Goal: Task Accomplishment & Management: Use online tool/utility

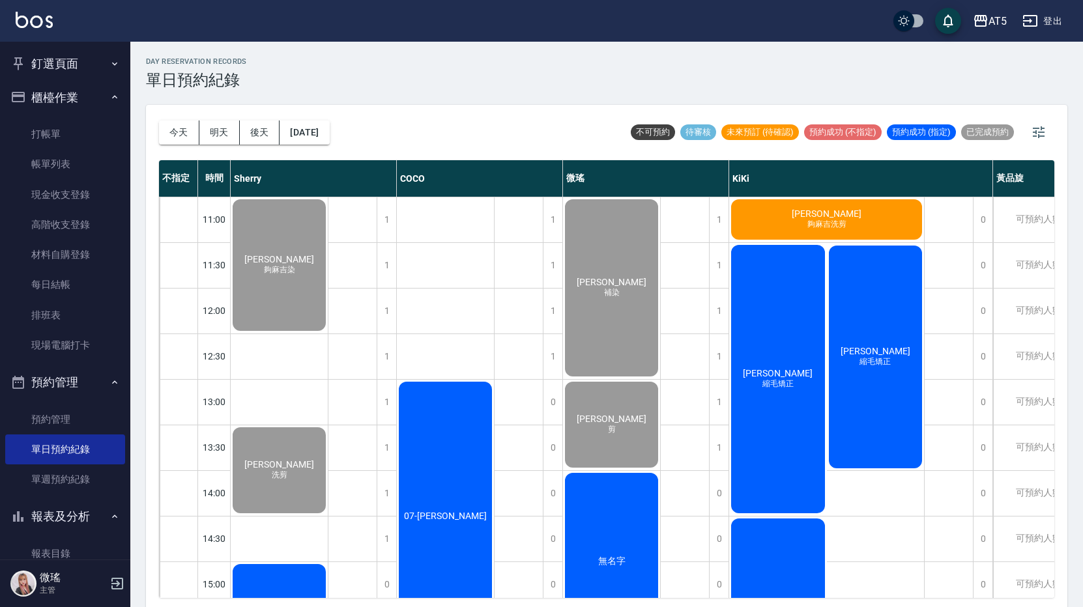
scroll to position [261, 0]
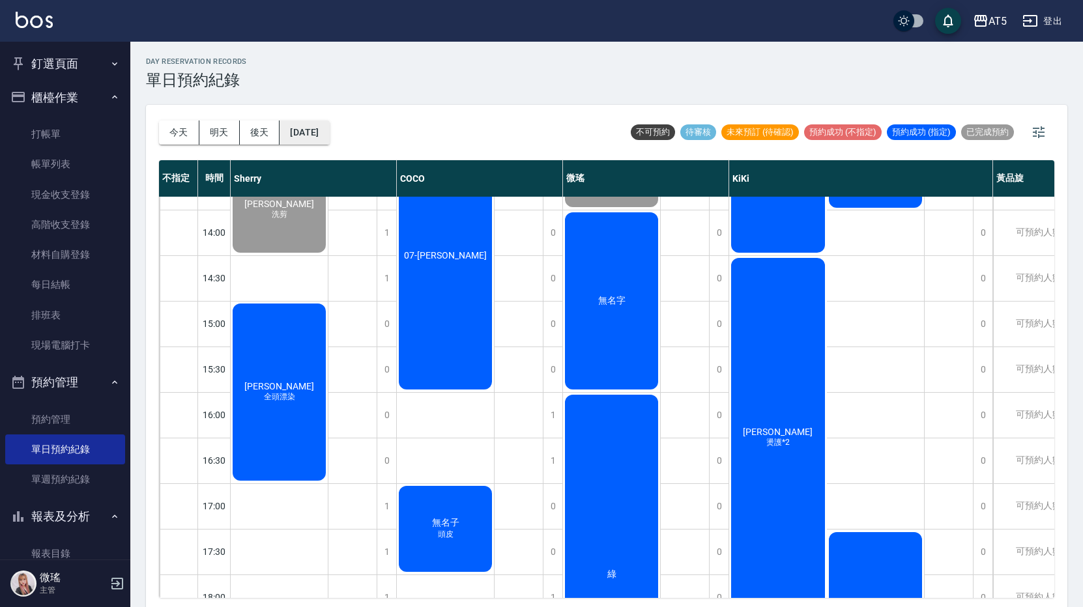
click at [313, 129] on button "[DATE]" at bounding box center [304, 132] width 50 height 24
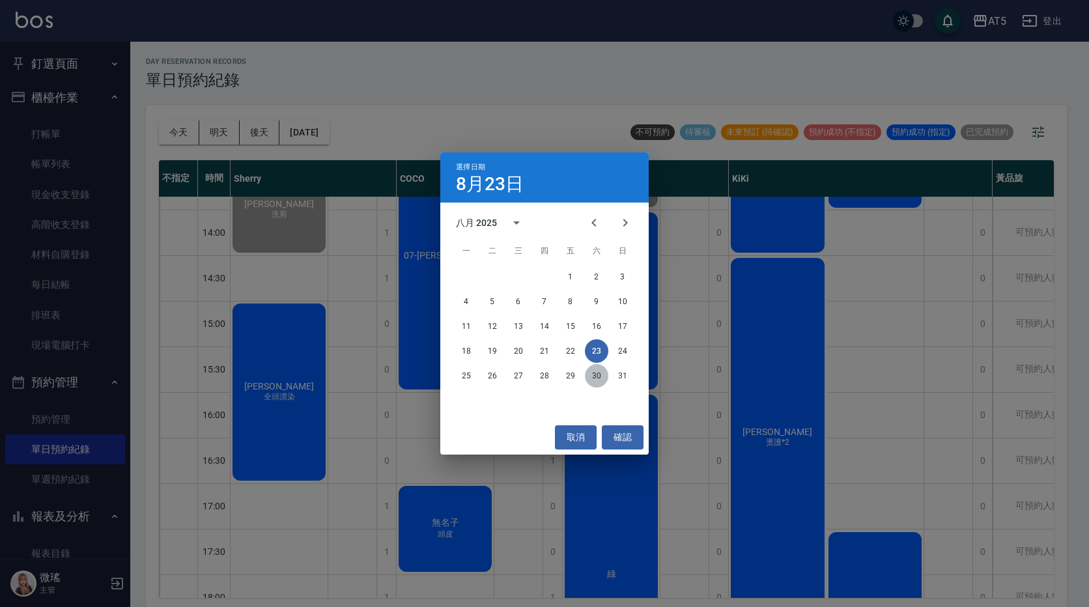
click at [601, 379] on button "30" at bounding box center [596, 375] width 23 height 23
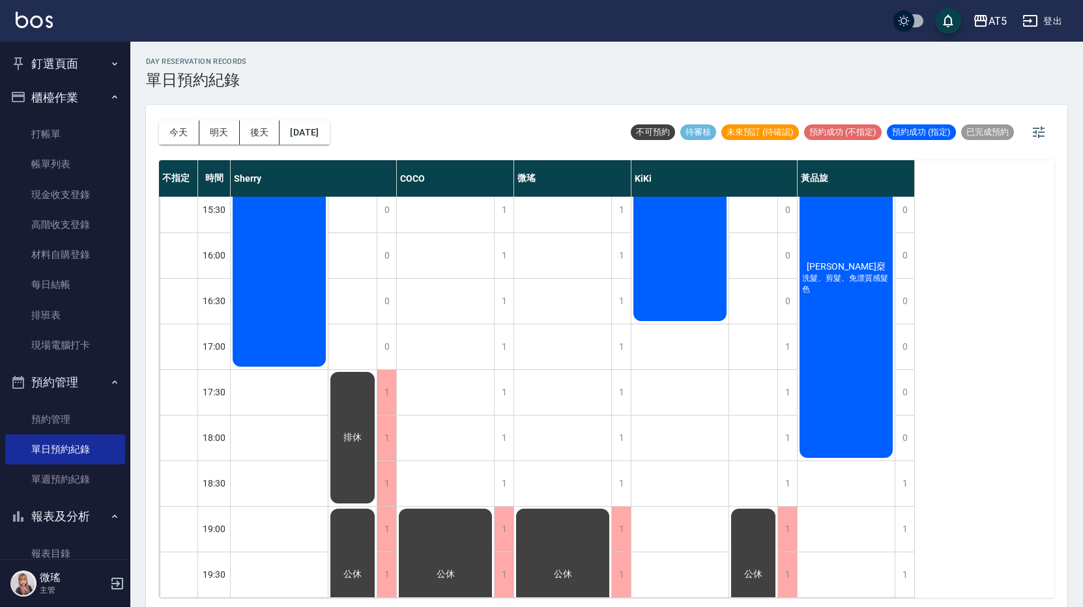
scroll to position [169, 0]
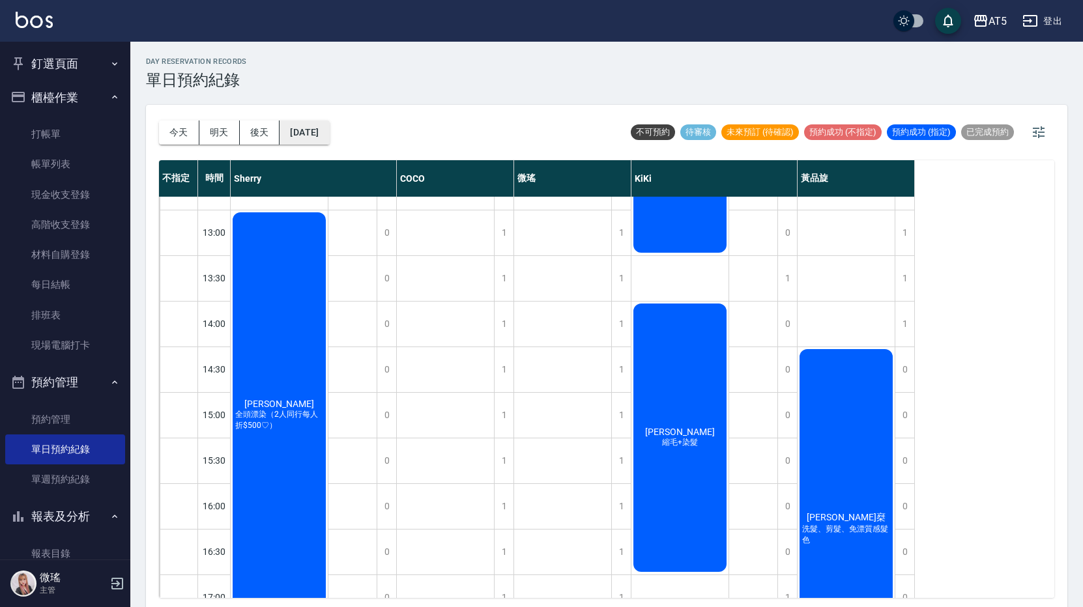
drag, startPoint x: 328, startPoint y: 130, endPoint x: 332, endPoint y: 136, distance: 7.6
click at [329, 136] on button "2025/08/30" at bounding box center [304, 132] width 50 height 24
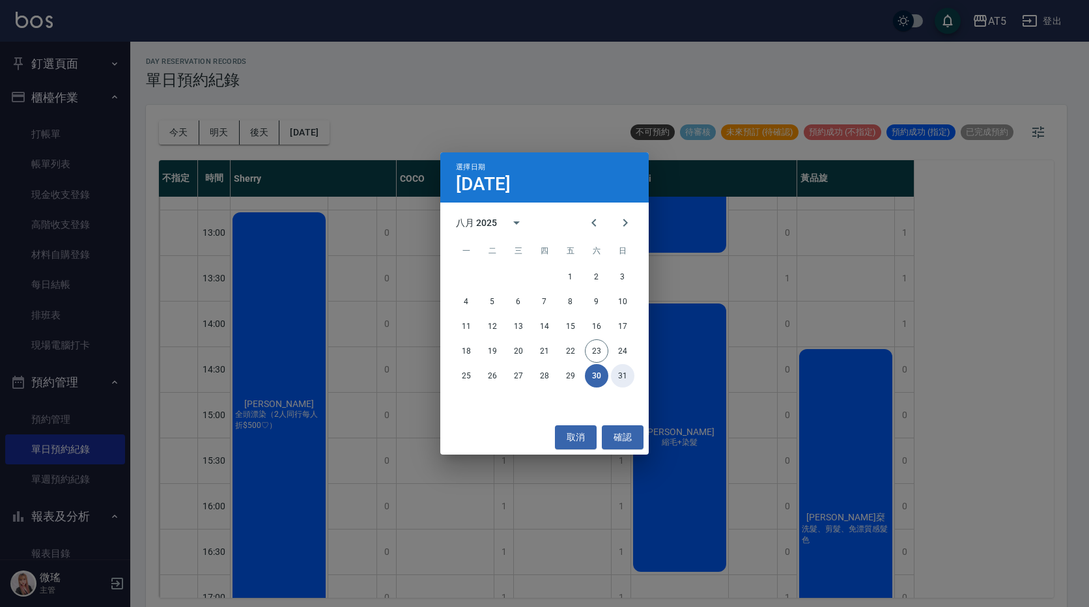
click at [621, 381] on button "31" at bounding box center [622, 375] width 23 height 23
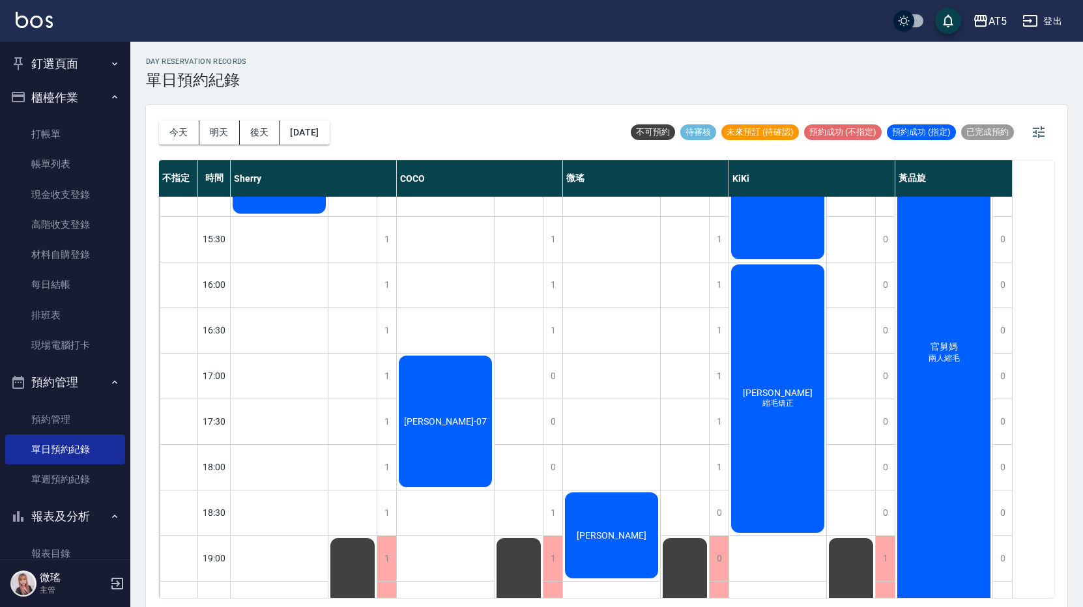
scroll to position [430, 0]
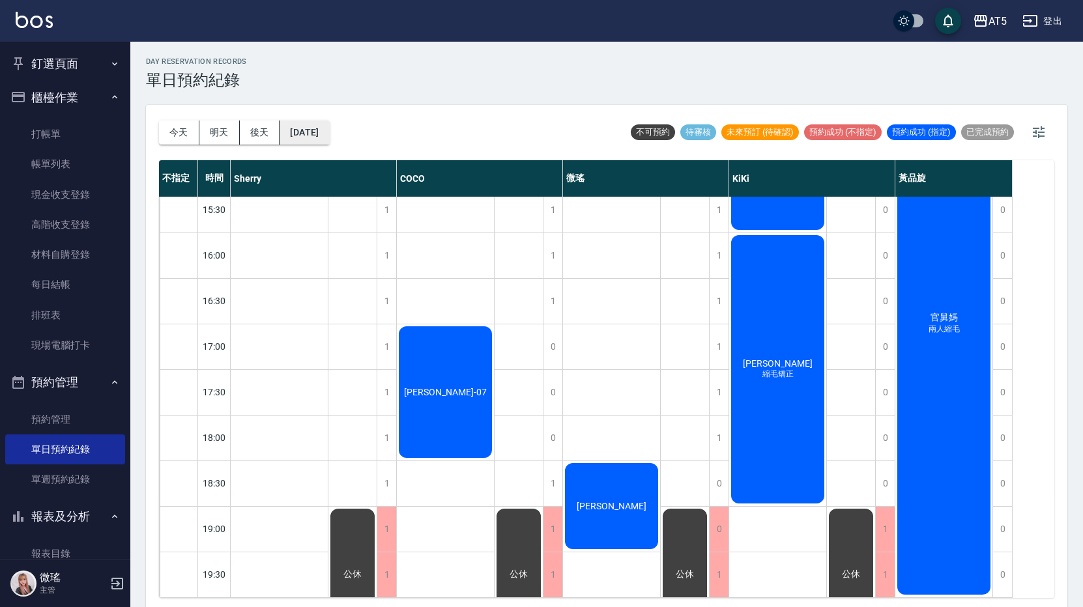
click at [313, 137] on button "2025/08/31" at bounding box center [304, 132] width 50 height 24
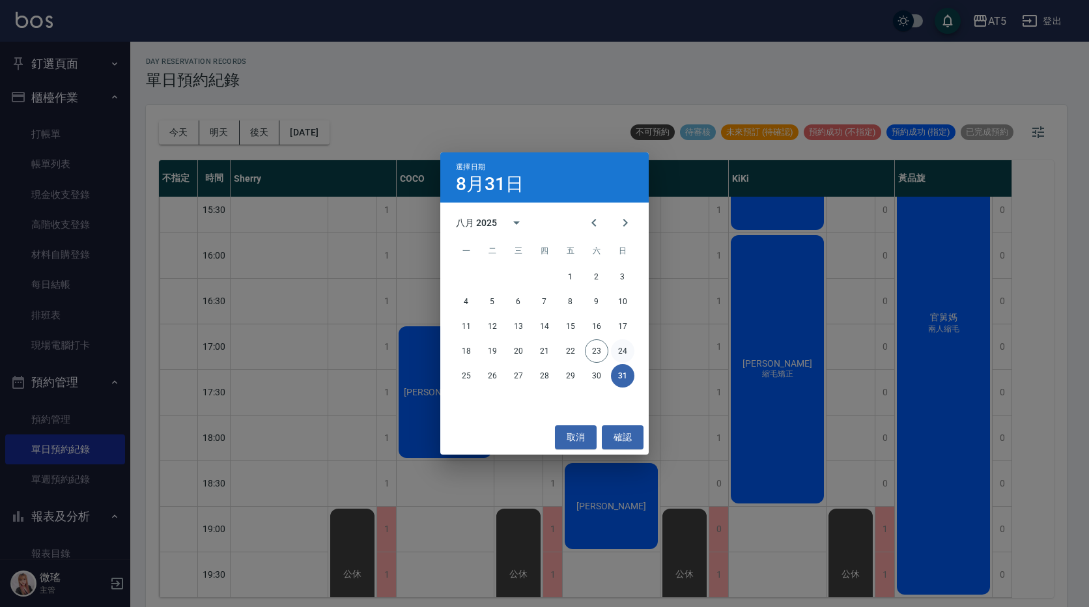
click at [619, 356] on button "24" at bounding box center [622, 350] width 23 height 23
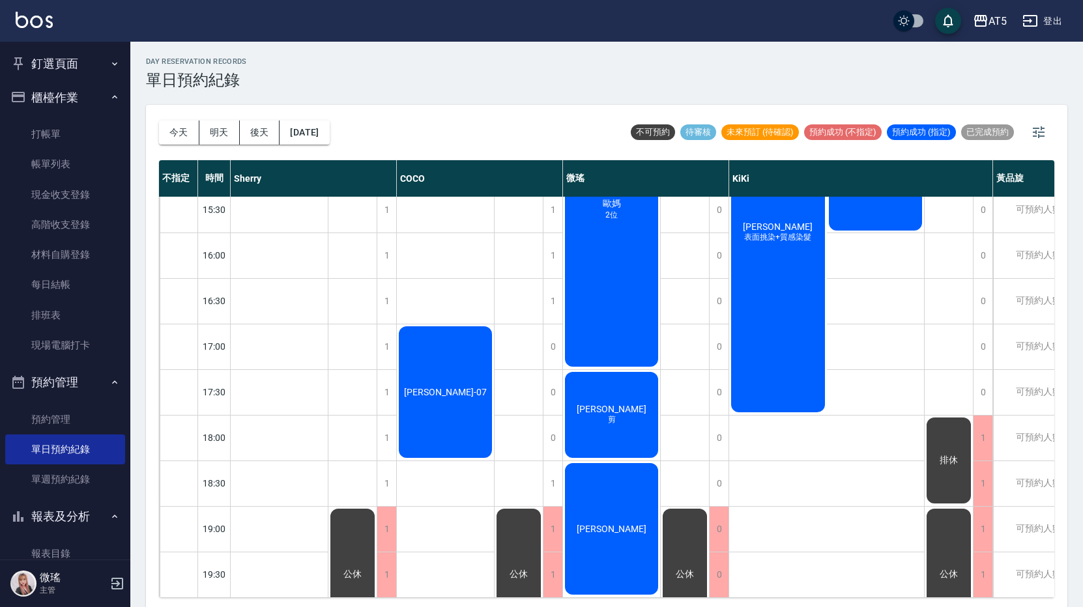
scroll to position [4, 0]
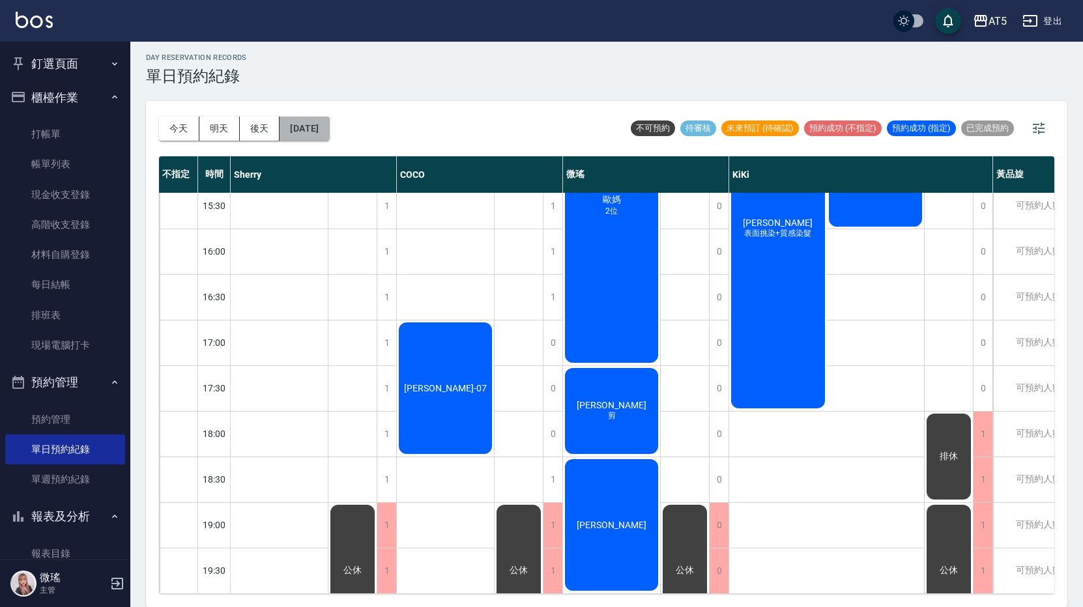
click at [303, 122] on button "2025/08/24" at bounding box center [304, 129] width 50 height 24
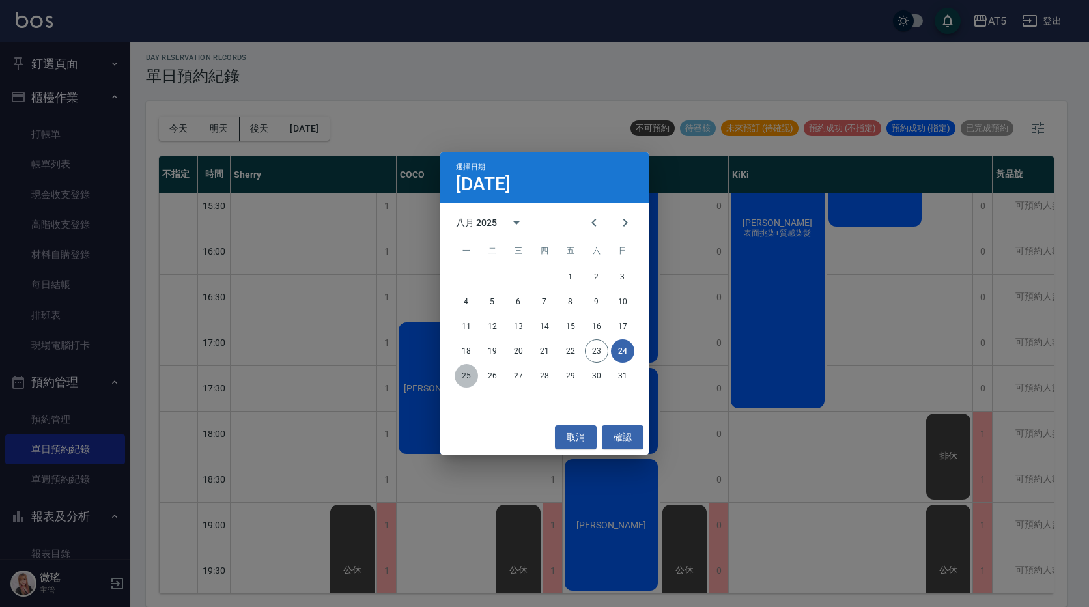
click at [470, 378] on button "25" at bounding box center [466, 375] width 23 height 23
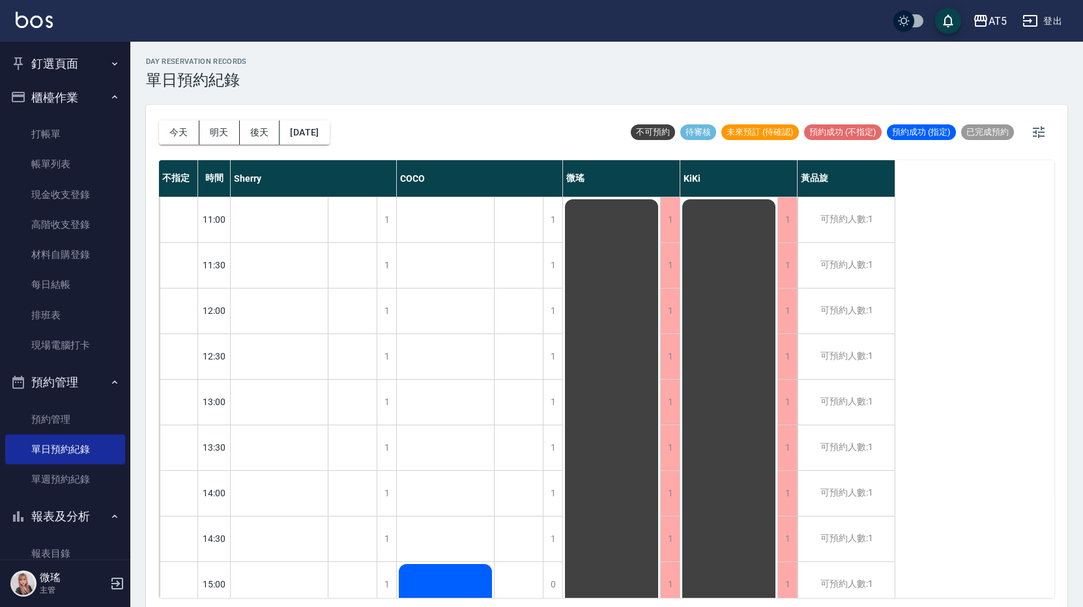
scroll to position [65, 0]
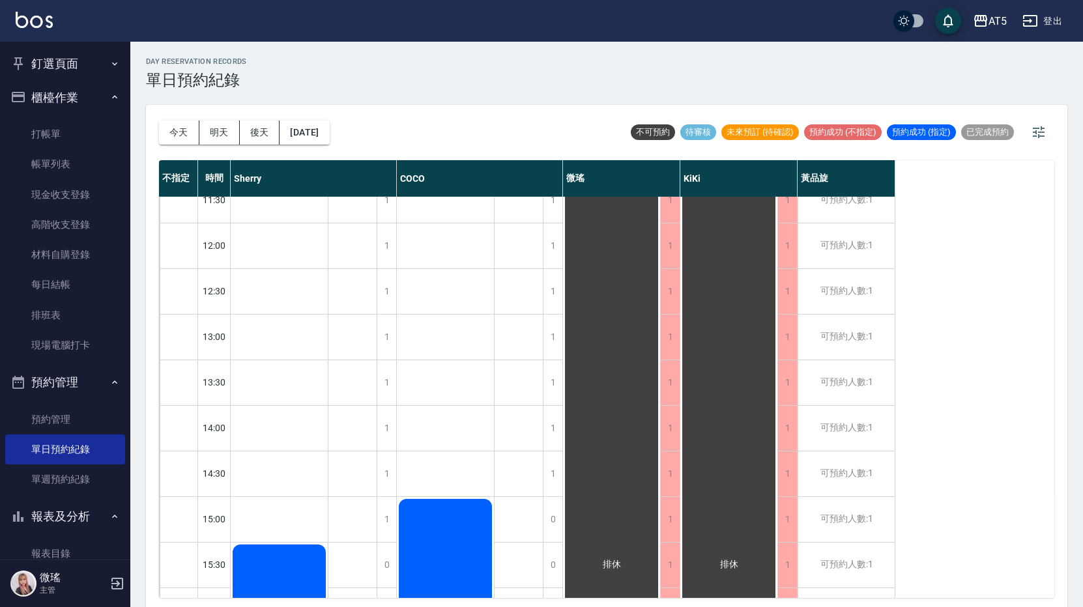
click at [76, 64] on button "釘選頁面" at bounding box center [65, 64] width 120 height 34
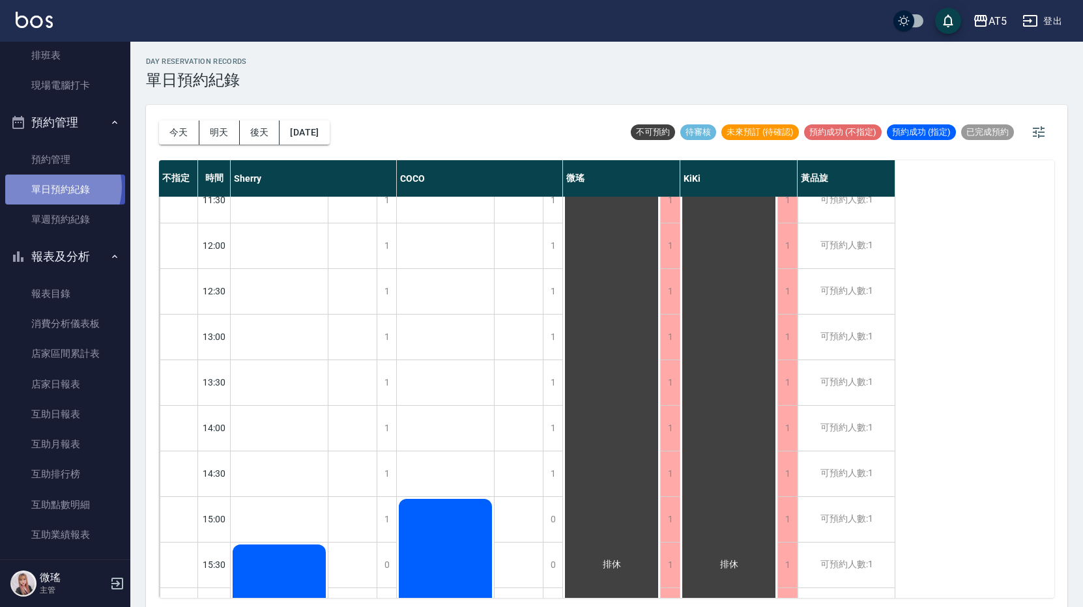
click at [55, 188] on link "單日預約紀錄" at bounding box center [65, 190] width 120 height 30
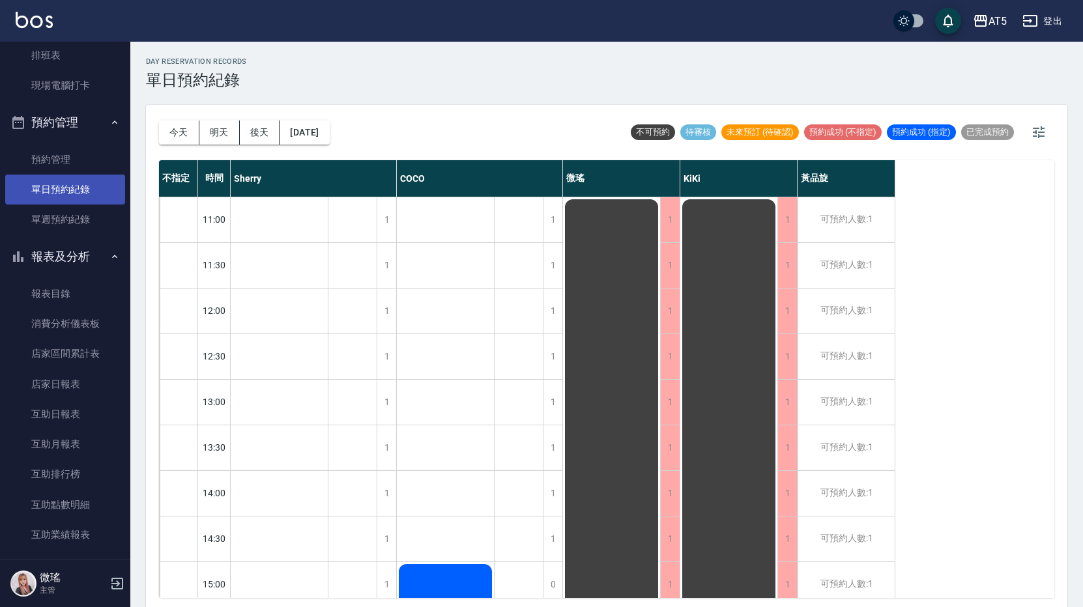
scroll to position [65, 0]
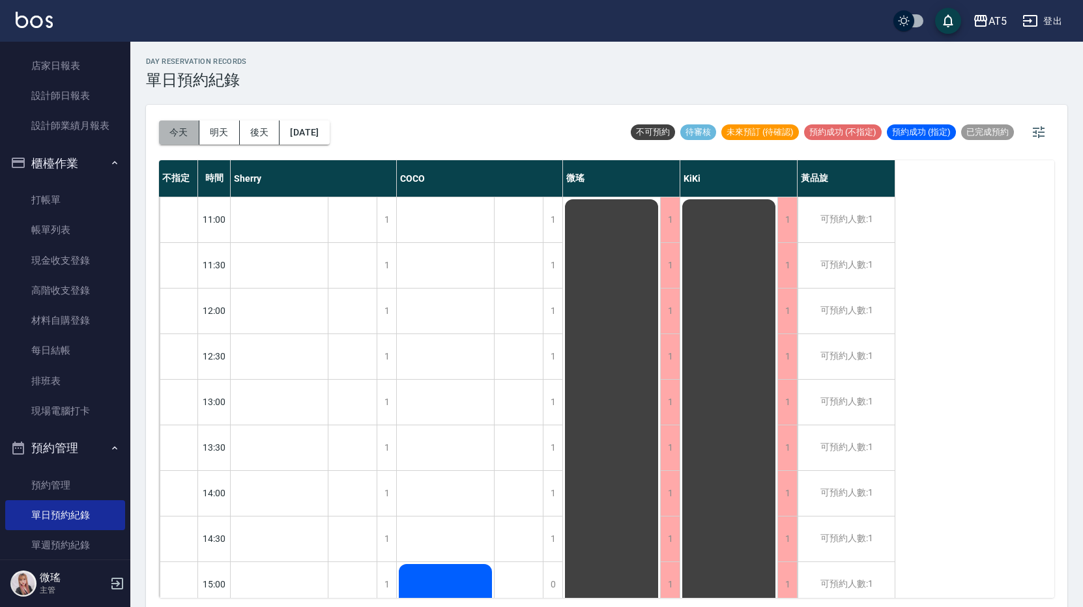
click at [175, 132] on button "今天" at bounding box center [179, 132] width 40 height 24
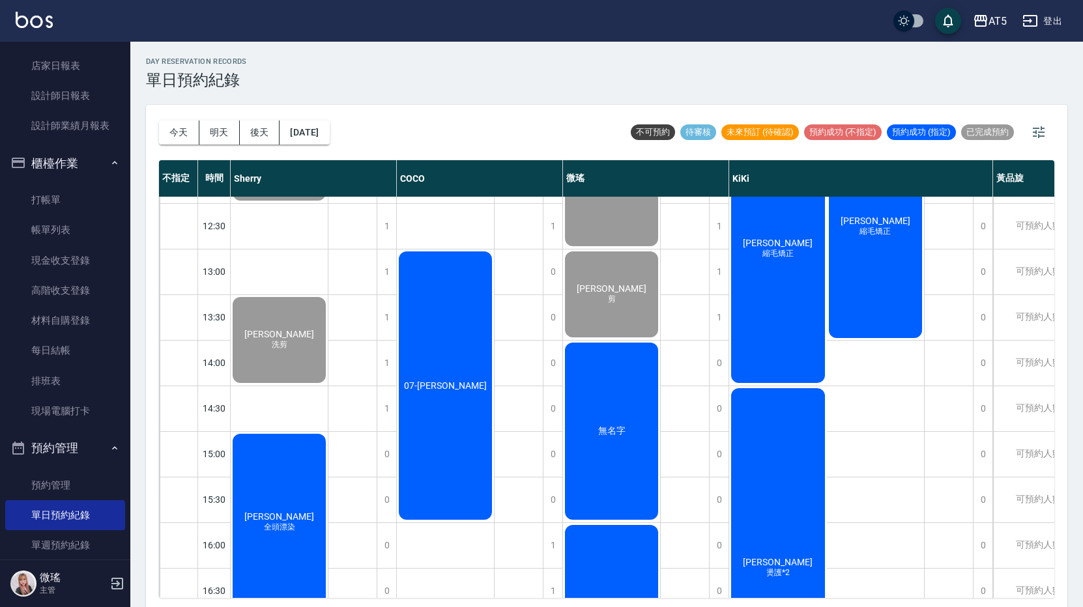
scroll to position [391, 0]
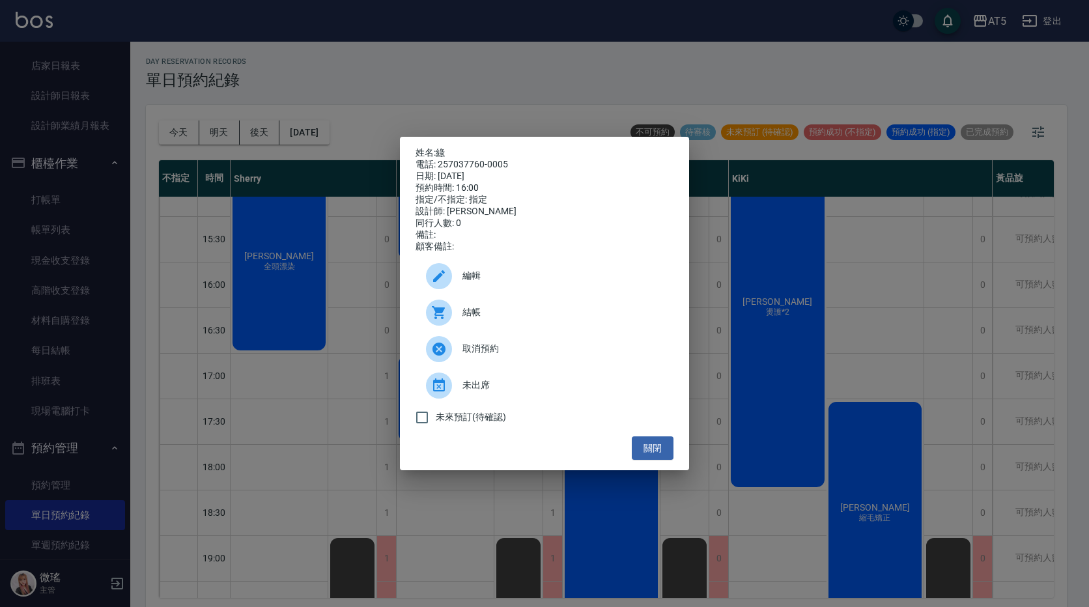
click at [505, 319] on span "結帳" at bounding box center [562, 312] width 201 height 14
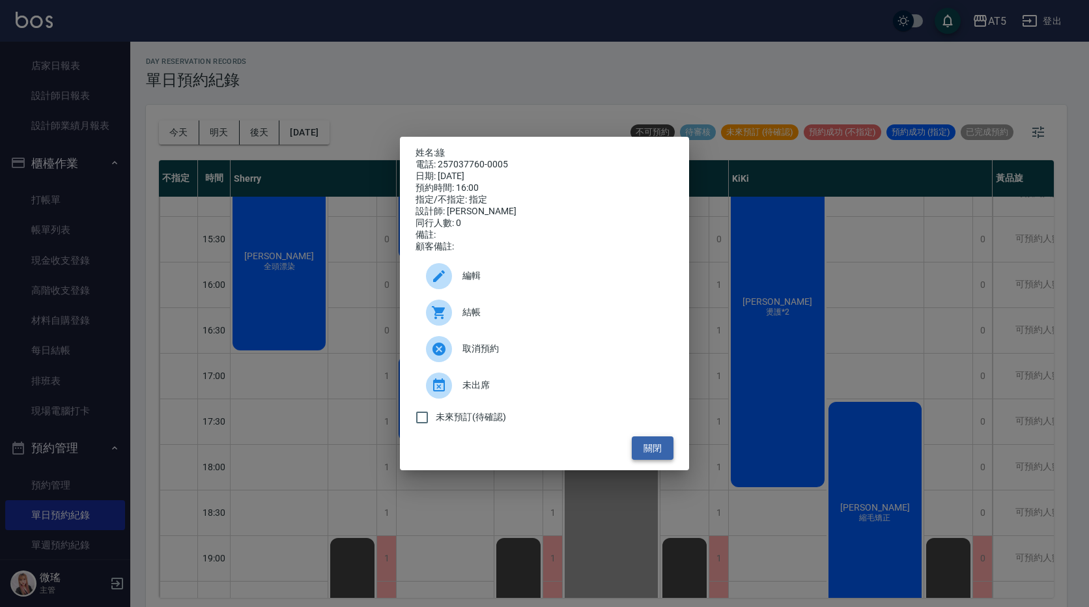
drag, startPoint x: 648, startPoint y: 451, endPoint x: 640, endPoint y: 454, distance: 8.9
click at [648, 451] on button "關閉" at bounding box center [653, 448] width 42 height 24
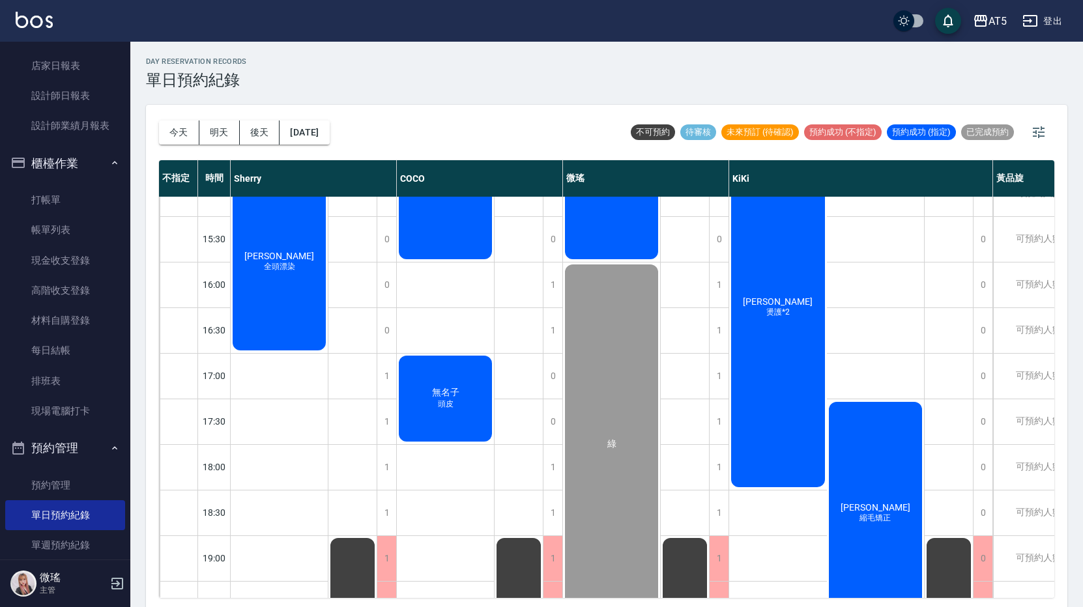
scroll to position [130, 0]
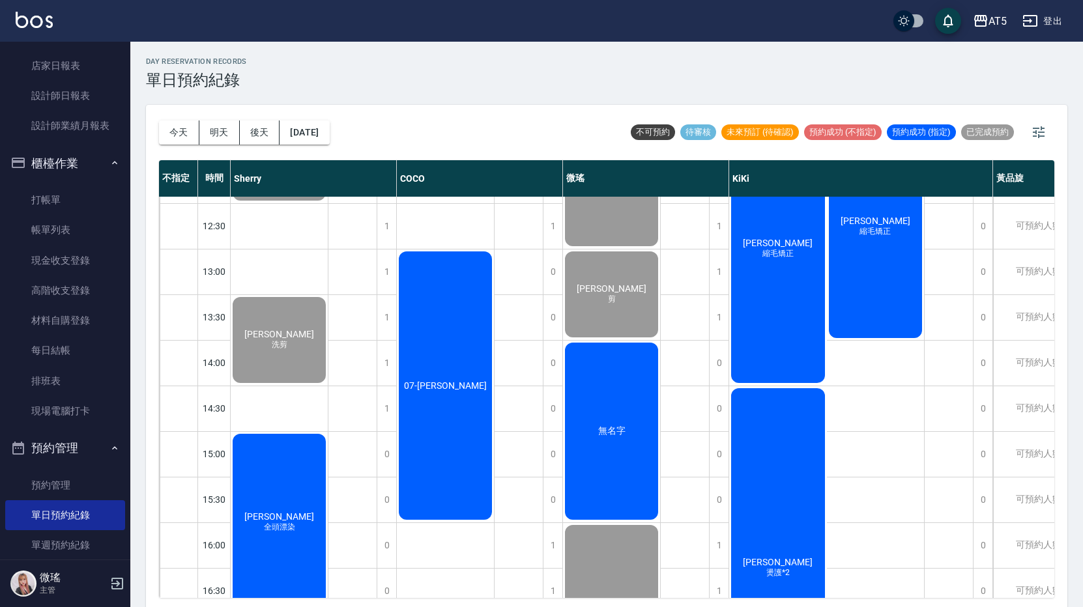
click at [298, 203] on div "陳品蓁 全頭漂染" at bounding box center [279, 134] width 97 height 135
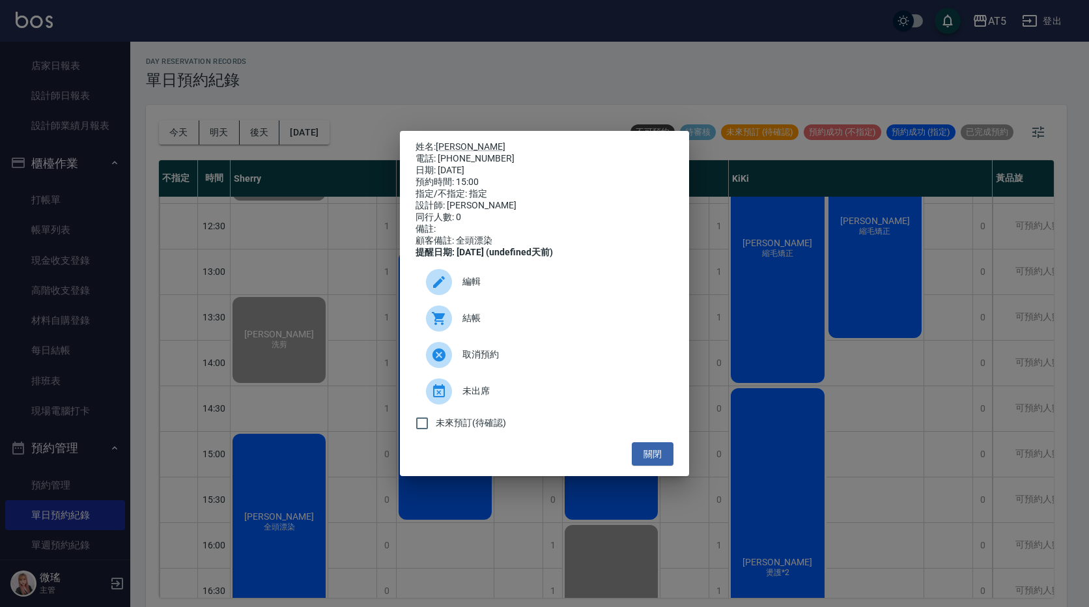
click at [473, 316] on div "結帳" at bounding box center [545, 318] width 258 height 36
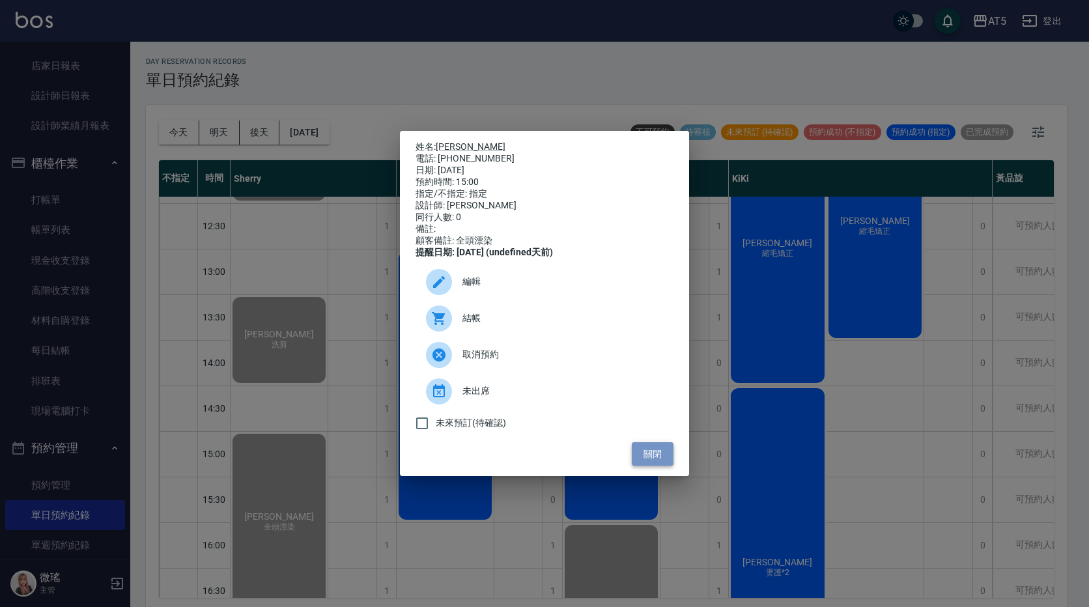
click at [649, 451] on button "關閉" at bounding box center [653, 454] width 42 height 24
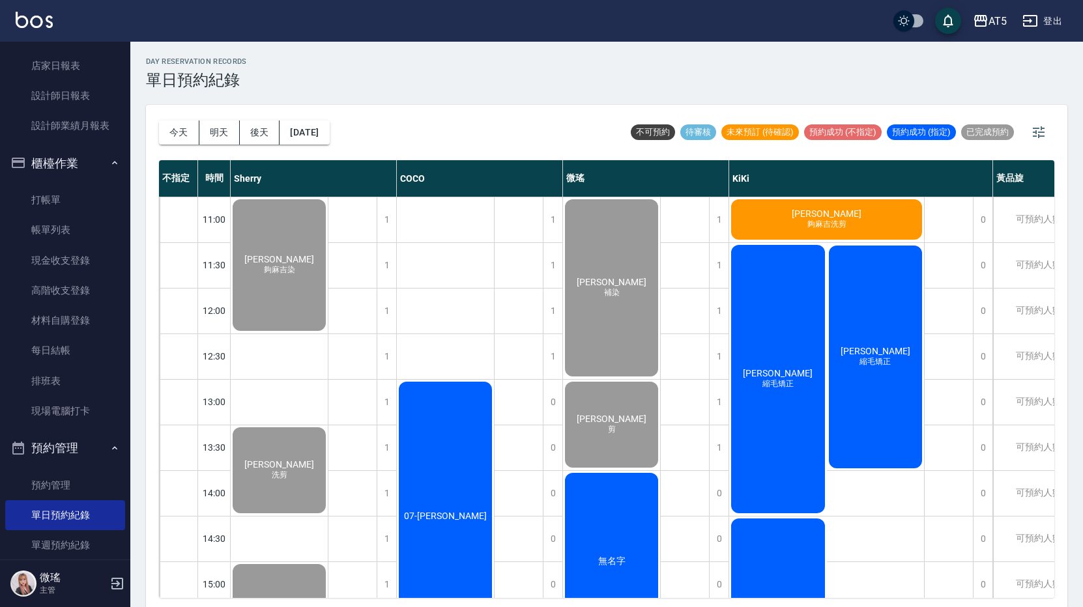
scroll to position [0, 0]
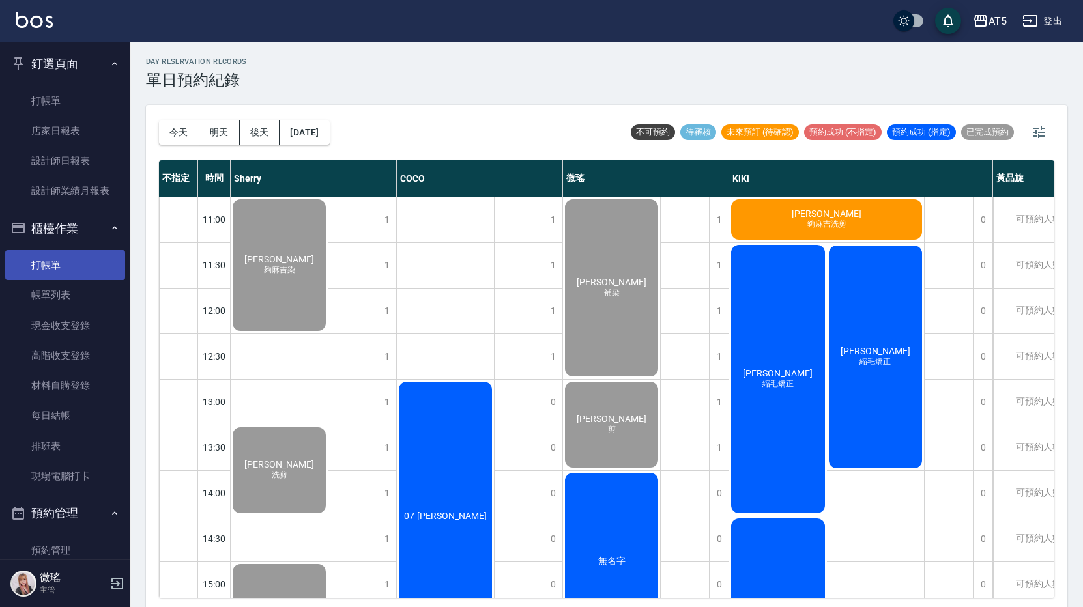
drag, startPoint x: 76, startPoint y: 292, endPoint x: 66, endPoint y: 270, distance: 23.9
click at [76, 291] on link "帳單列表" at bounding box center [65, 295] width 120 height 30
click at [66, 270] on link "打帳單" at bounding box center [65, 265] width 120 height 30
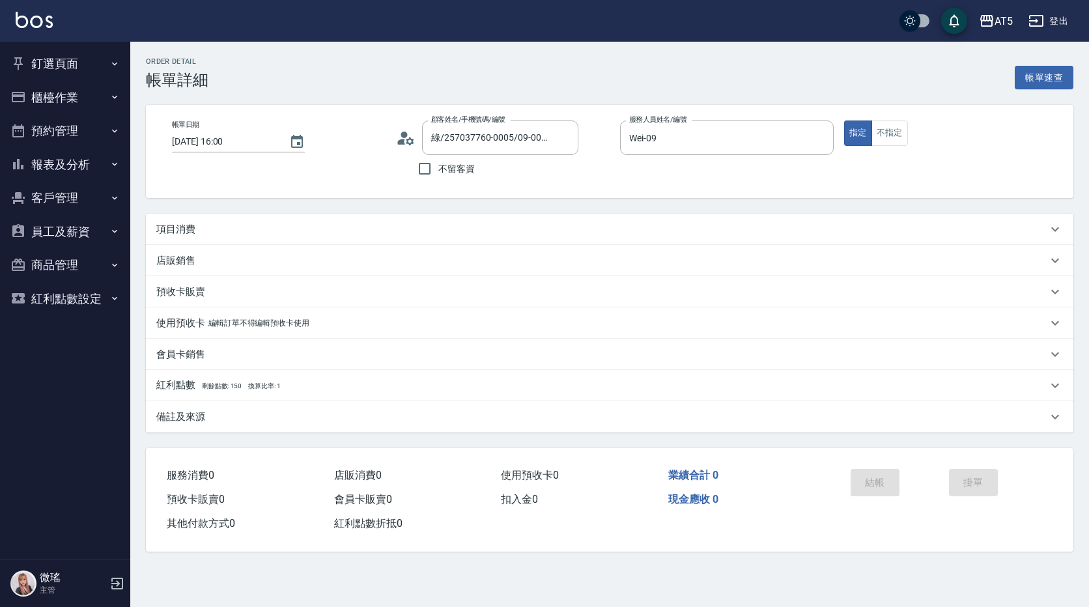
click at [191, 227] on p "項目消費" at bounding box center [175, 230] width 39 height 14
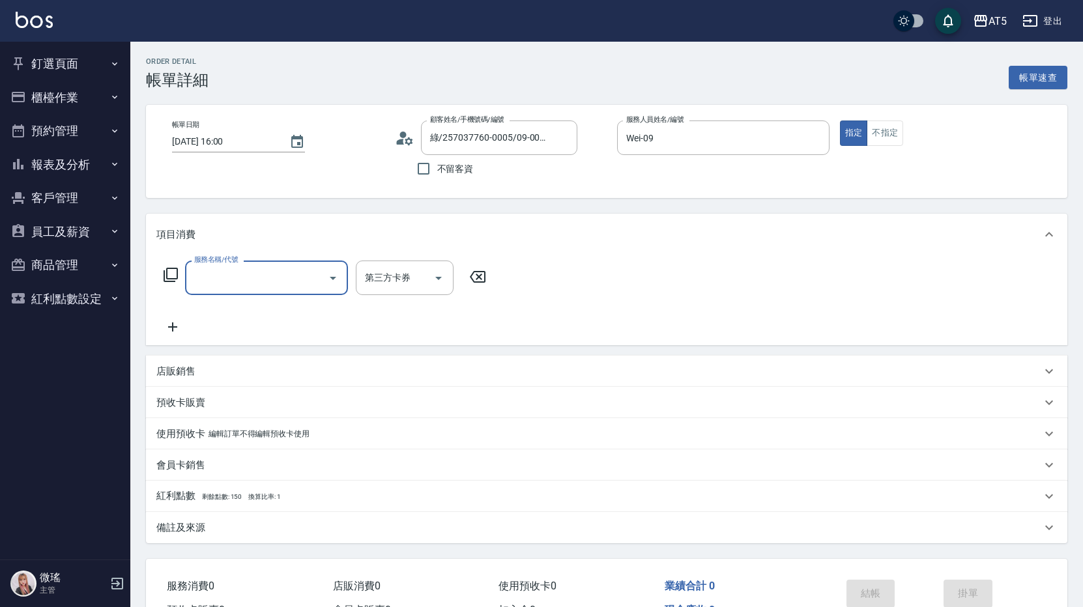
click at [233, 278] on input "服務名稱/代號" at bounding box center [257, 277] width 132 height 23
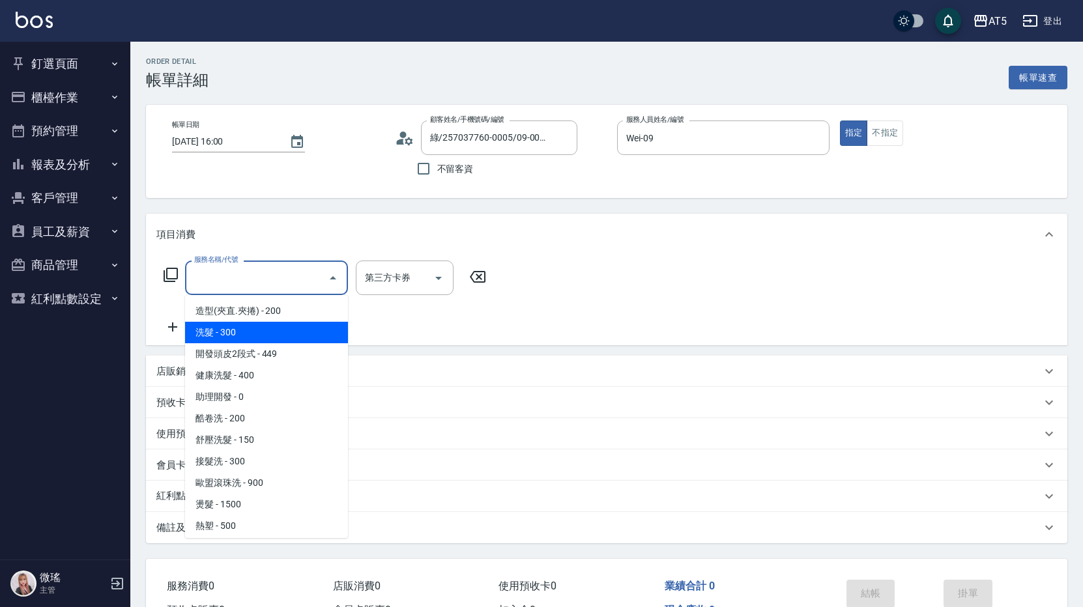
drag, startPoint x: 246, startPoint y: 335, endPoint x: 191, endPoint y: 328, distance: 55.2
click at [245, 335] on span "洗髮 - 300" at bounding box center [266, 332] width 163 height 21
type input "洗髮(201)"
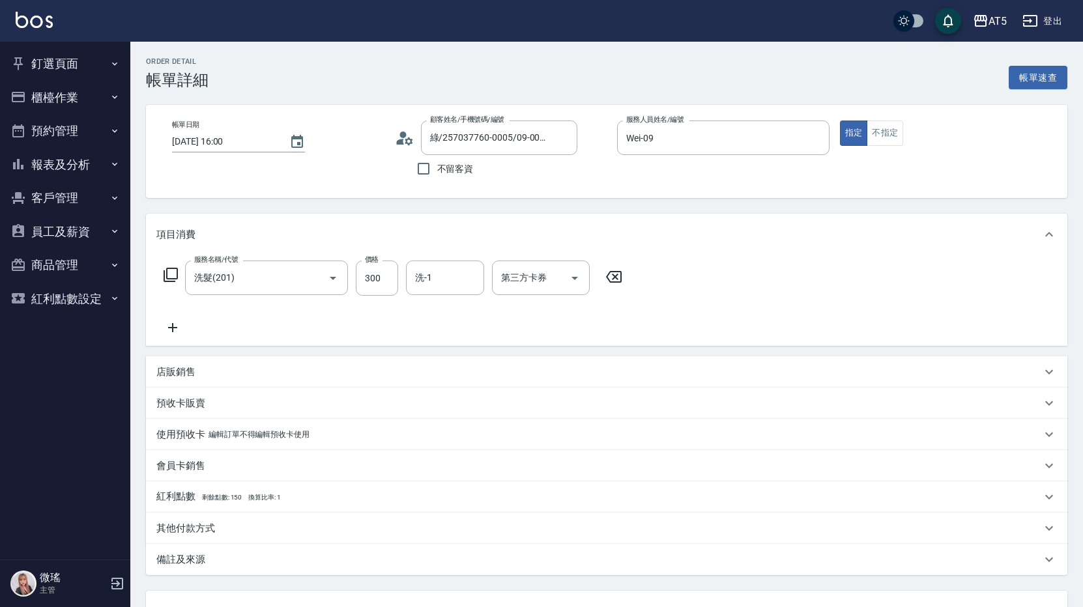
click at [175, 320] on icon at bounding box center [172, 328] width 33 height 16
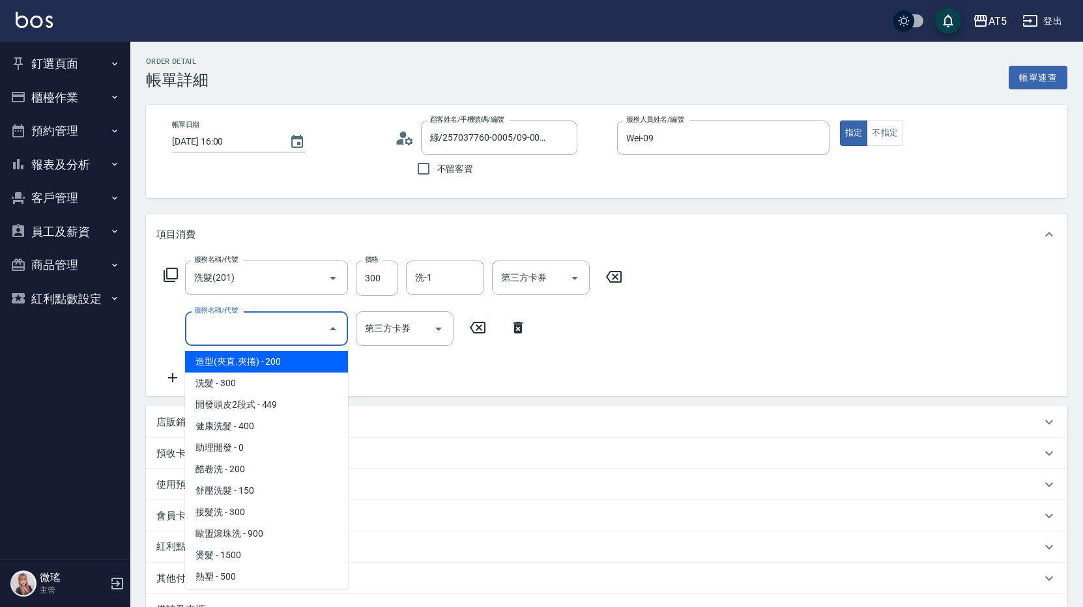
drag, startPoint x: 219, startPoint y: 330, endPoint x: 223, endPoint y: 341, distance: 12.2
click at [221, 328] on input "服務名稱/代號" at bounding box center [257, 328] width 132 height 23
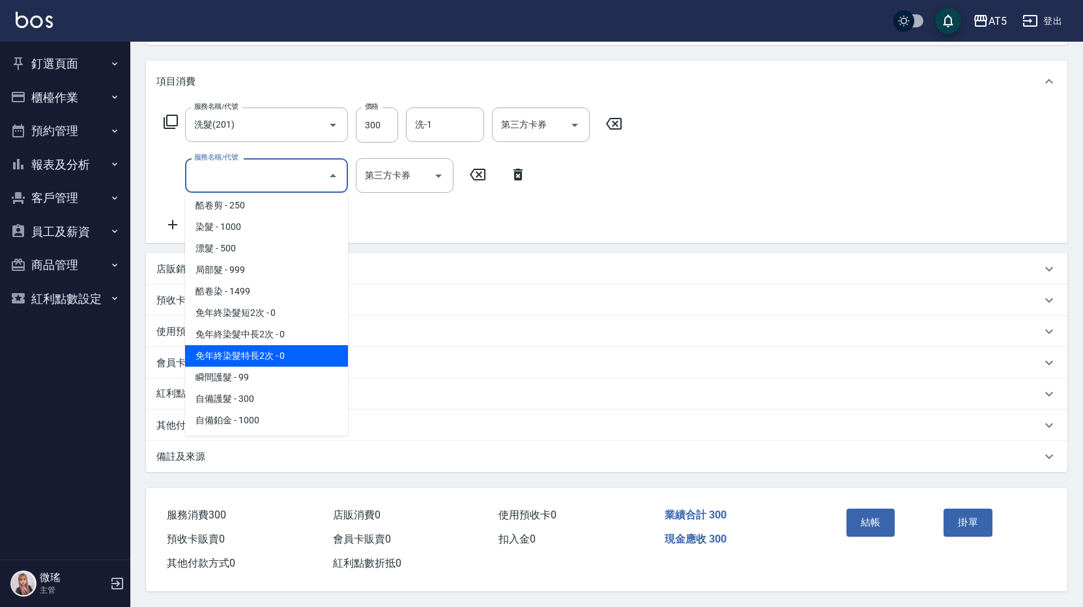
scroll to position [391, 0]
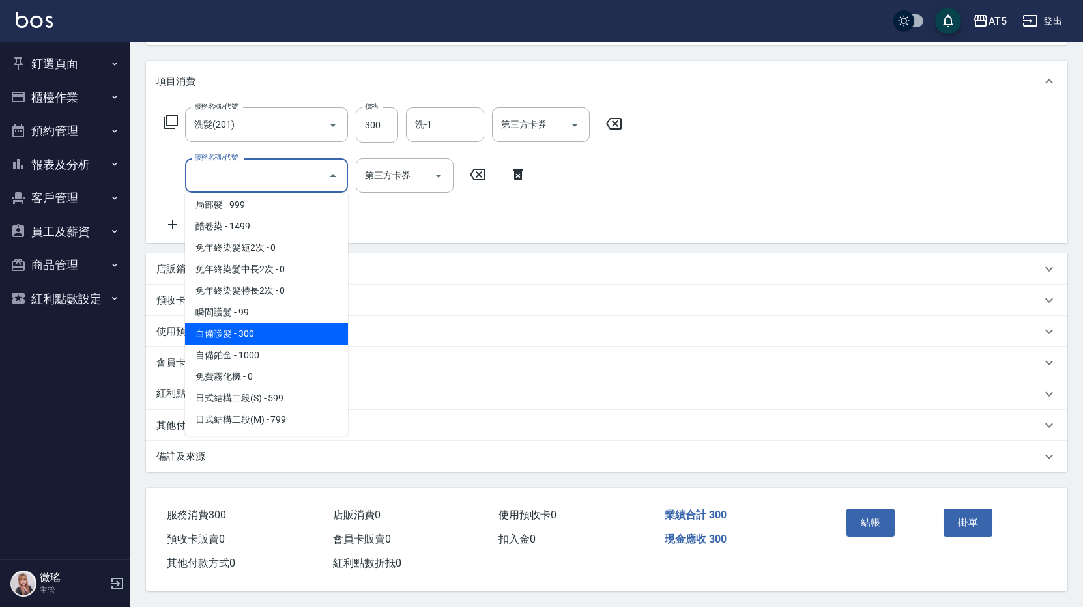
click at [279, 323] on span "自備護髮 - 300" at bounding box center [266, 333] width 163 height 21
type input "60"
type input "自備護髮(601)"
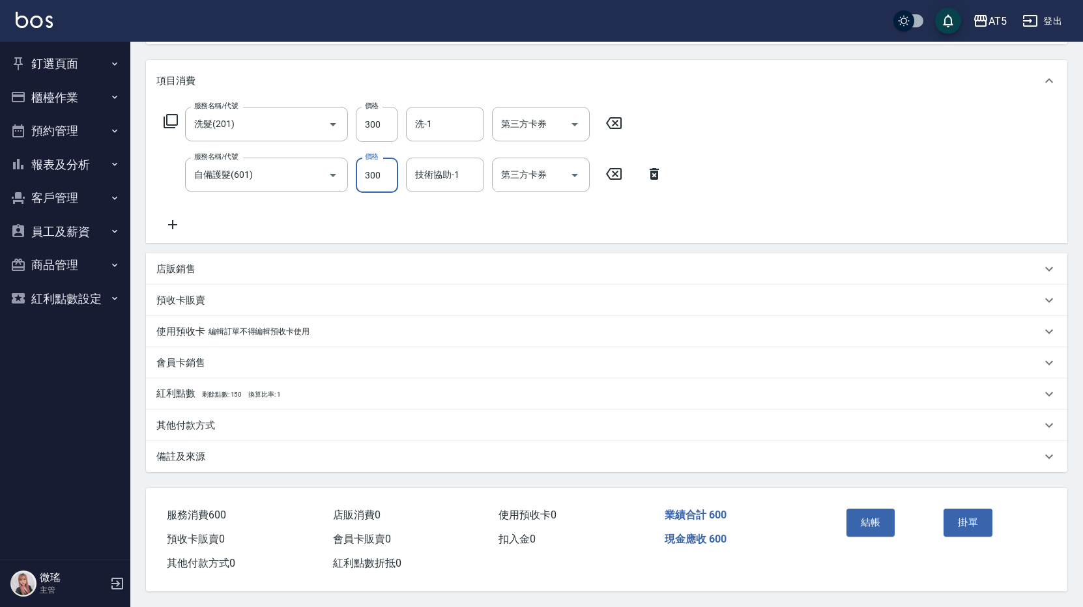
click at [376, 178] on input "300" at bounding box center [377, 175] width 42 height 35
type input "30"
type input "50"
type input "80"
type input "500"
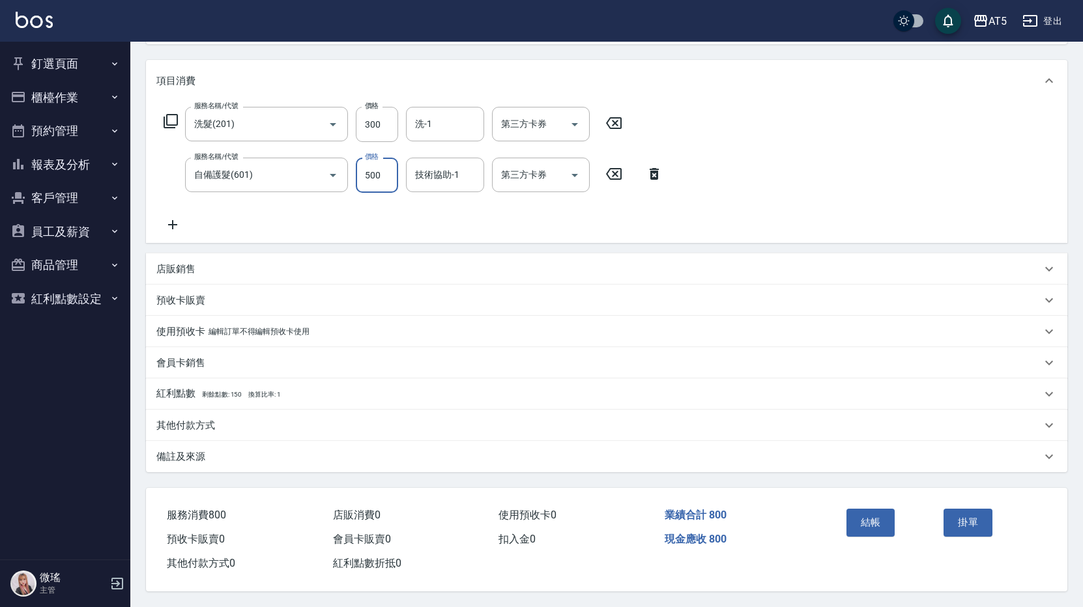
click at [294, 218] on div "服務名稱/代號 洗髮(201) 服務名稱/代號 價格 300 價格 洗-1 洗-1 第三方卡券 第三方卡券 服務名稱/代號 自備護髮(601) 服務名稱/代號…" at bounding box center [413, 170] width 514 height 126
click at [177, 219] on icon at bounding box center [172, 225] width 33 height 16
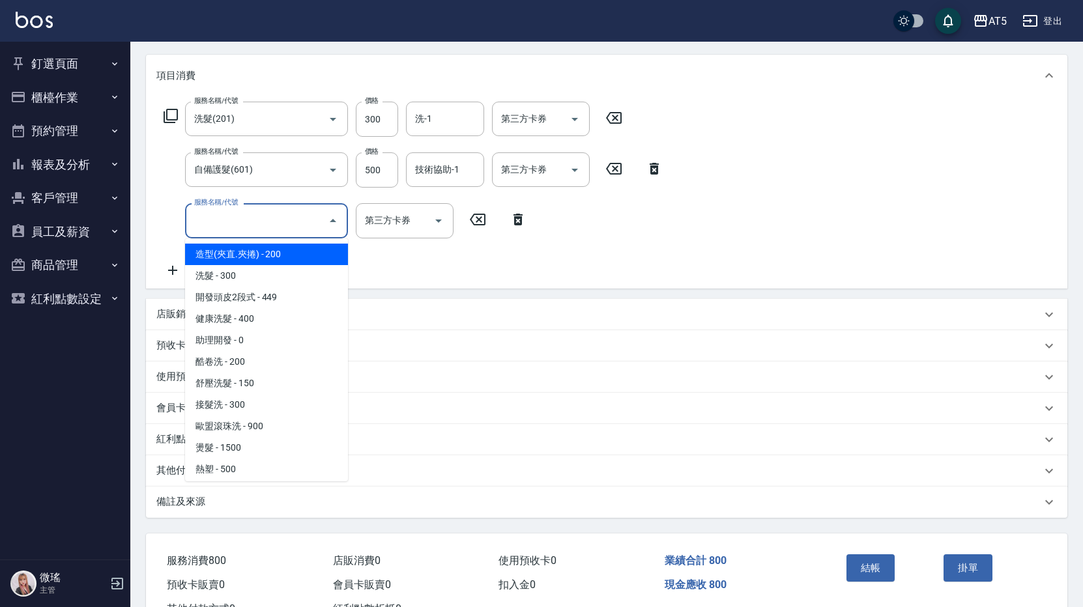
click at [203, 221] on input "服務名稱/代號" at bounding box center [257, 220] width 132 height 23
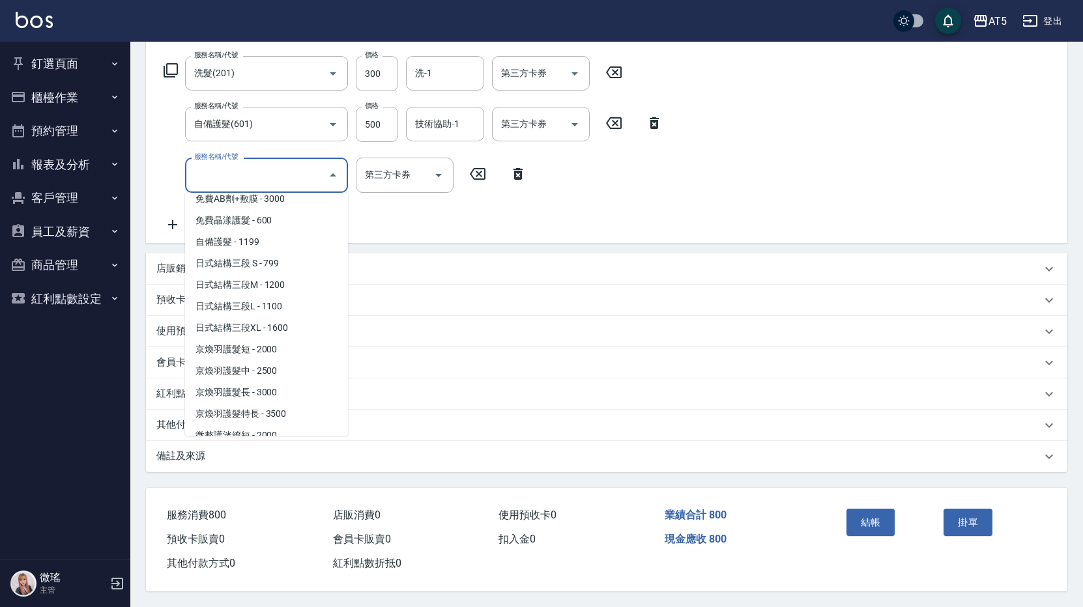
scroll to position [1172, 0]
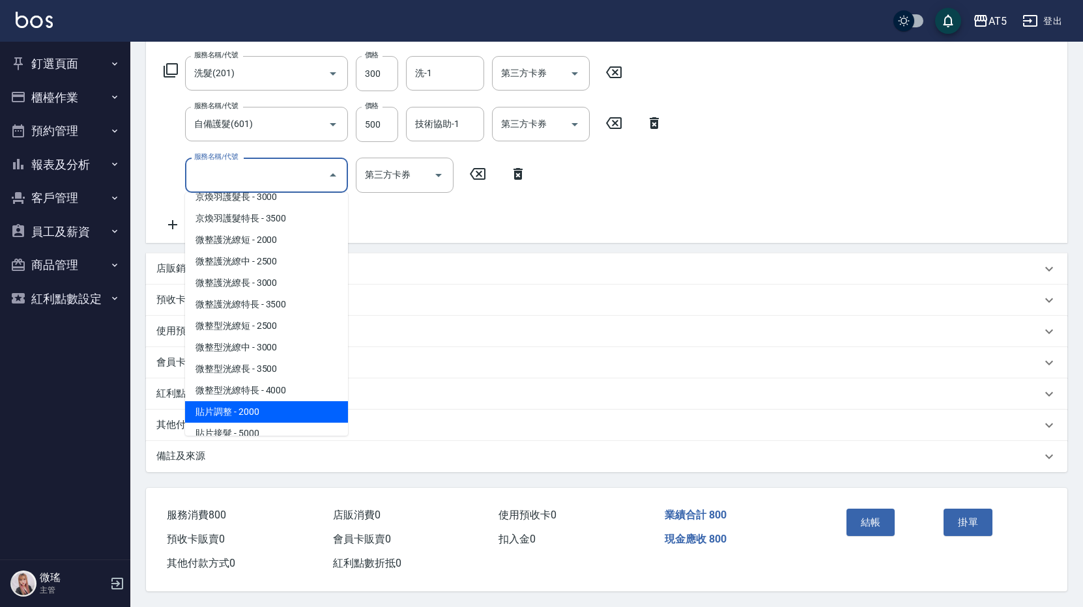
click at [264, 403] on span "貼片調整 - 2000" at bounding box center [266, 411] width 163 height 21
type input "280"
type input "貼片調整(700)"
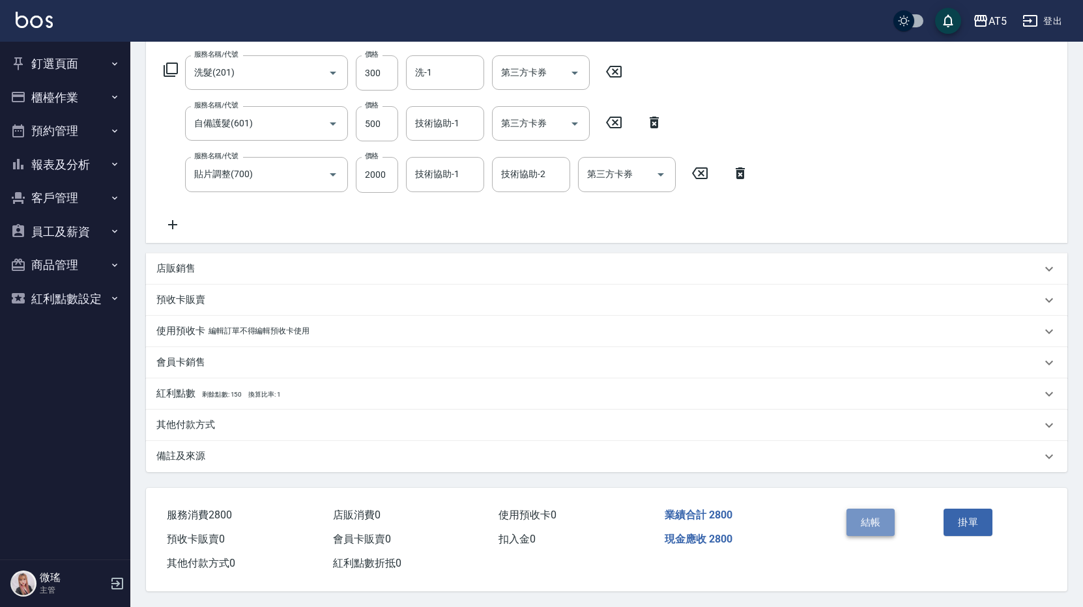
click at [870, 522] on button "結帳" at bounding box center [870, 522] width 49 height 27
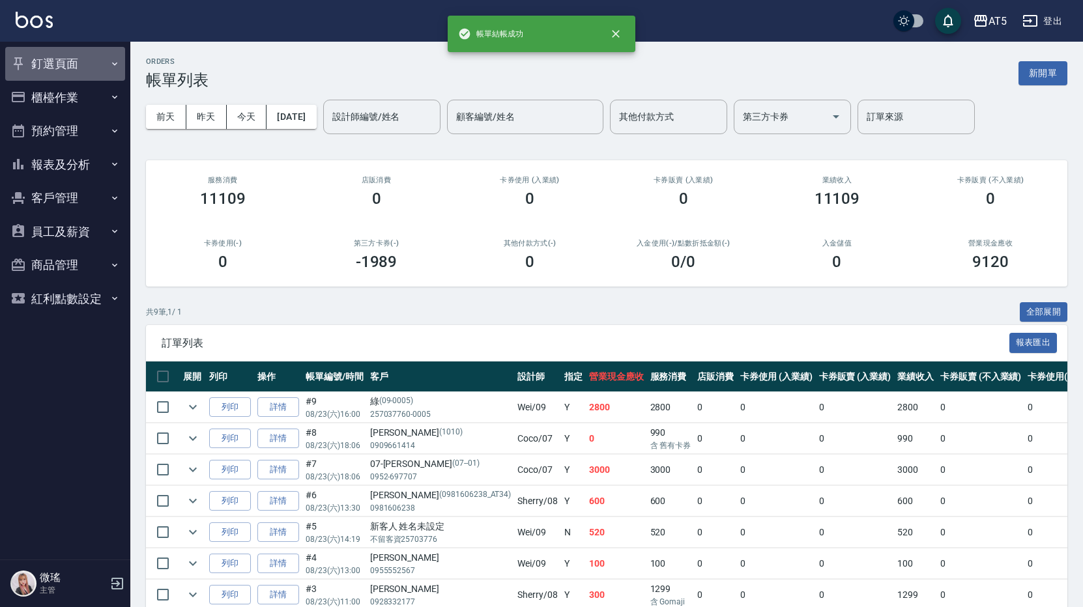
click at [55, 68] on button "釘選頁面" at bounding box center [65, 64] width 120 height 34
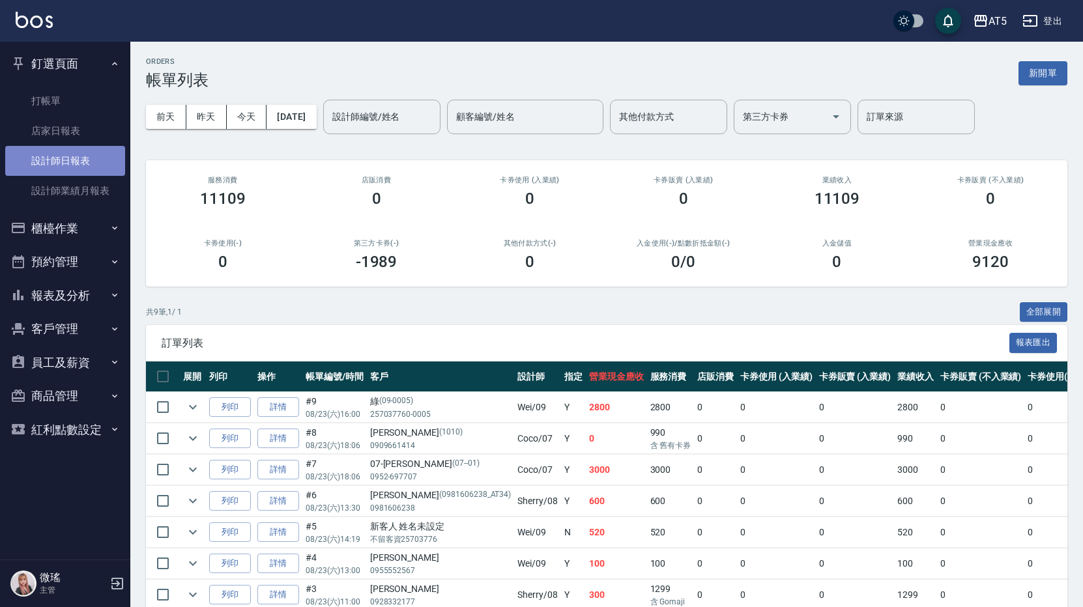
click at [65, 163] on link "設計師日報表" at bounding box center [65, 161] width 120 height 30
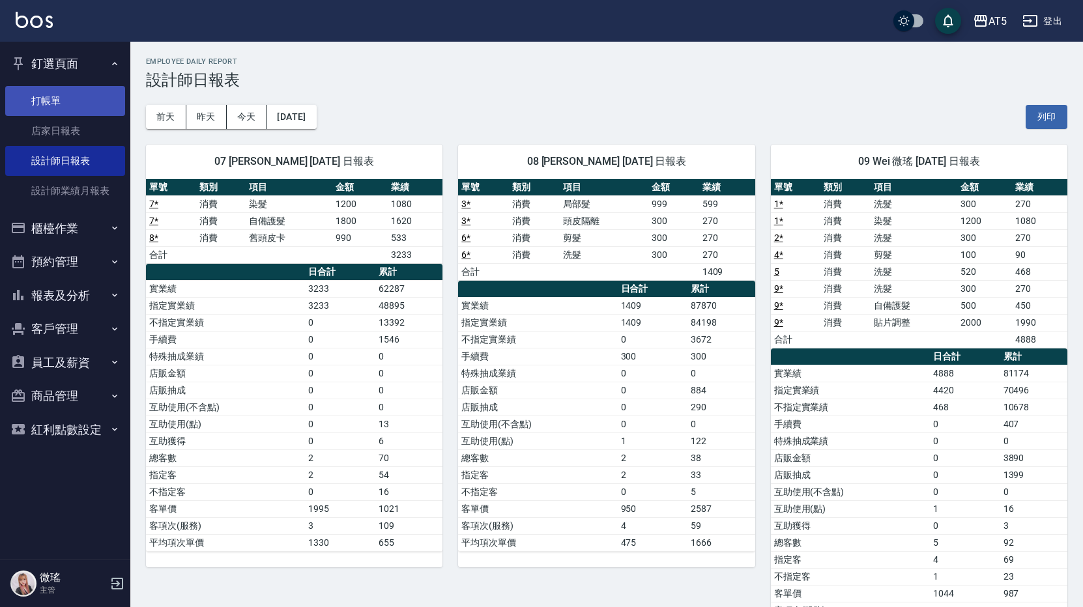
click at [68, 108] on link "打帳單" at bounding box center [65, 101] width 120 height 30
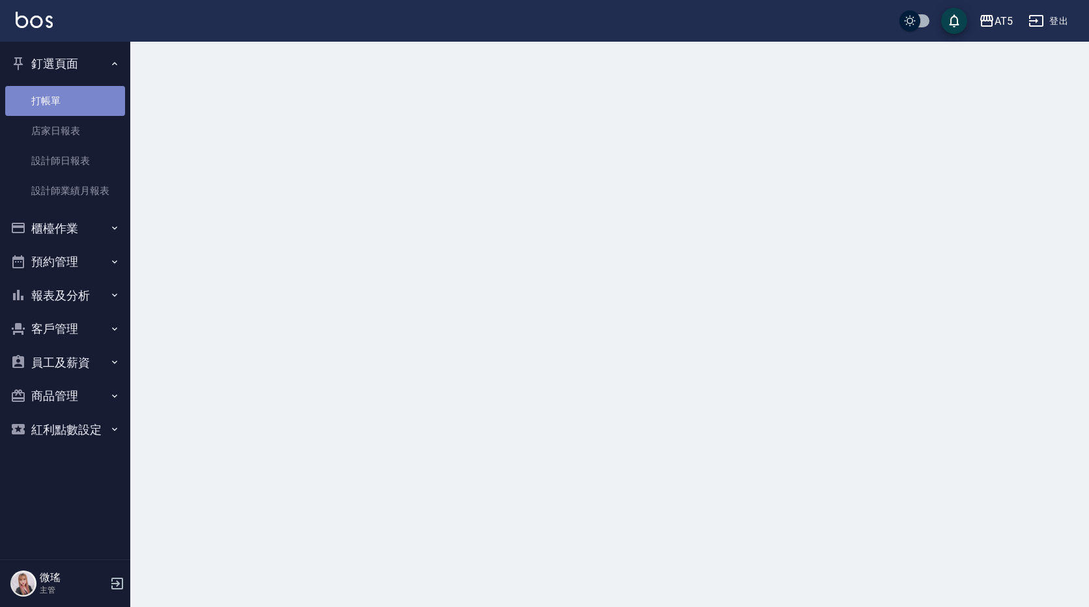
click at [68, 108] on link "打帳單" at bounding box center [65, 101] width 120 height 30
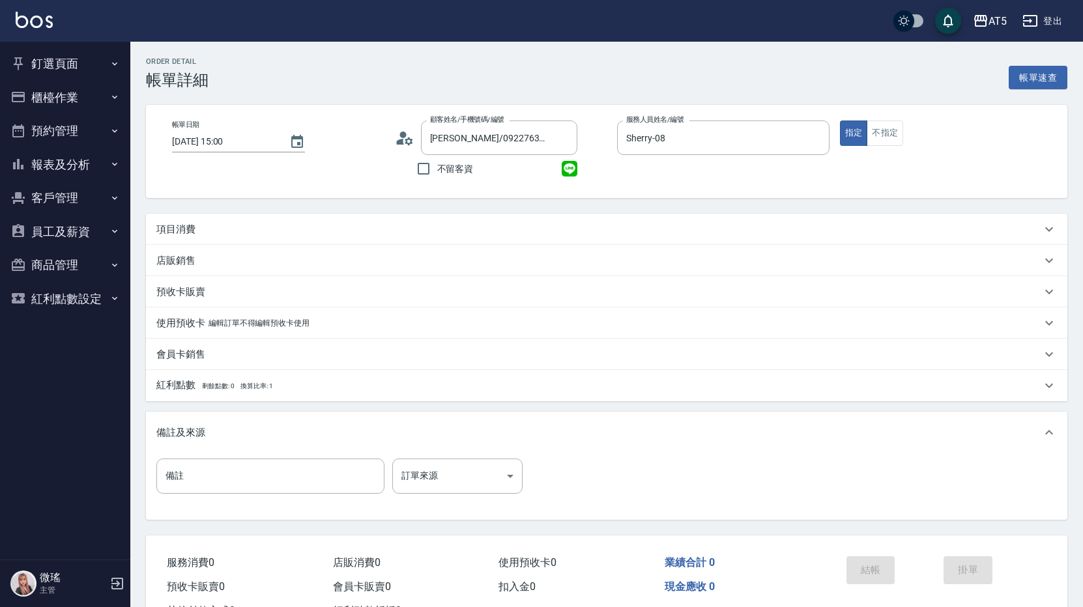
click at [750, 231] on div "項目消費" at bounding box center [598, 230] width 885 height 14
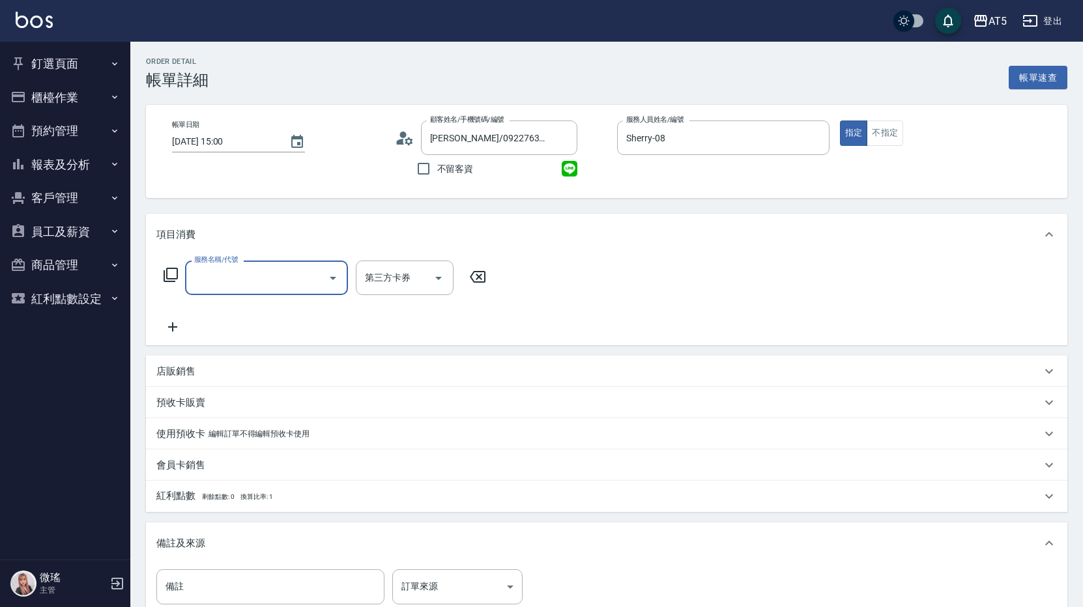
click at [274, 283] on input "服務名稱/代號" at bounding box center [257, 277] width 132 height 23
type input "501"
type input "100"
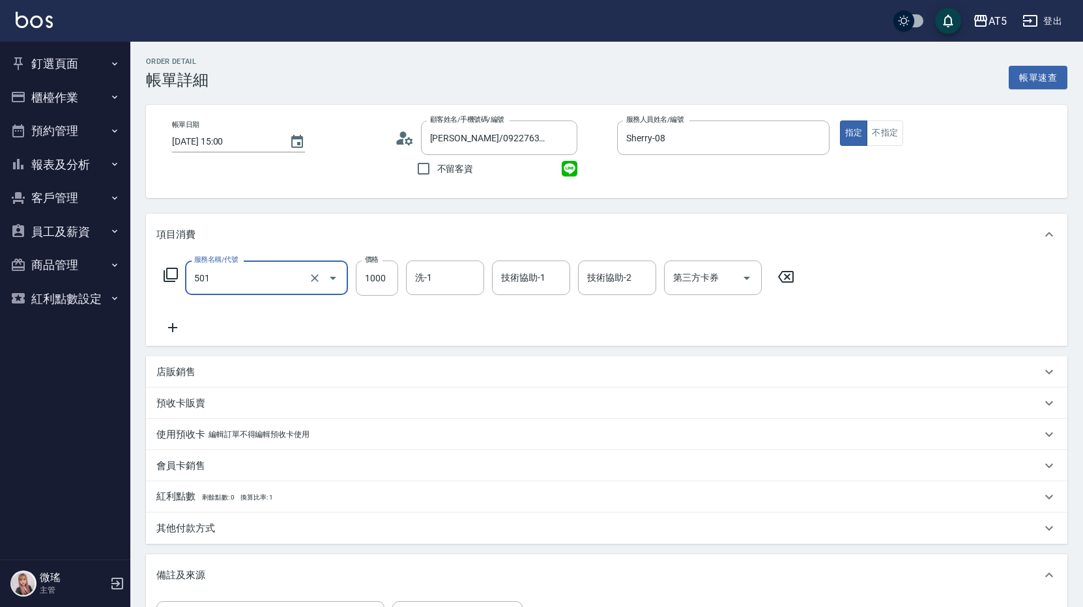
type input "染髮(501)"
type input "2"
type input "0"
type input "24"
type input "20"
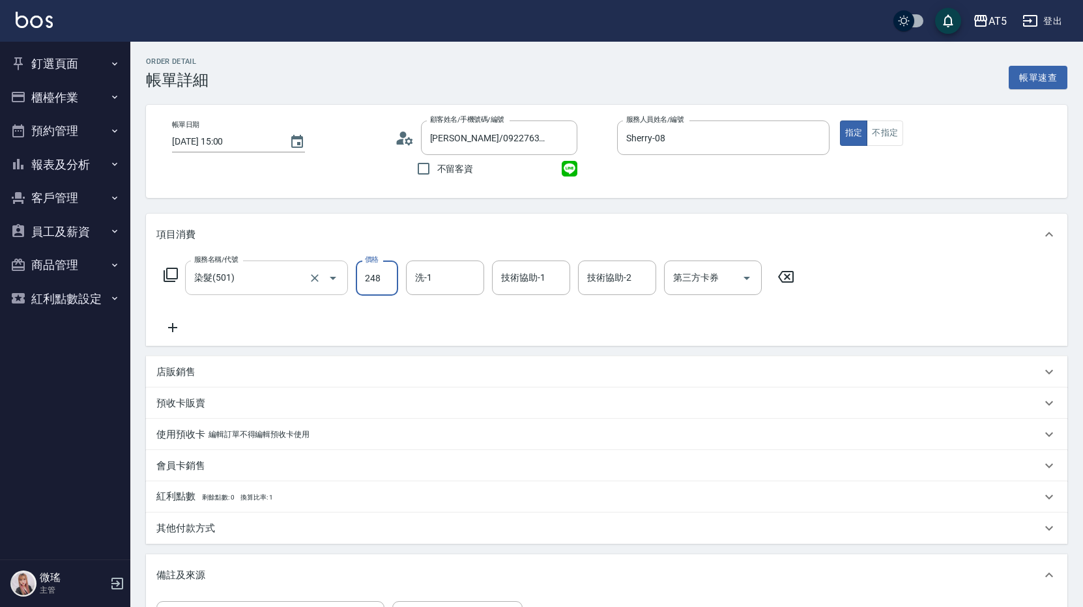
type input "2480"
type input "240"
type input "2480"
type input "葵葵-11"
type input "sandy-03"
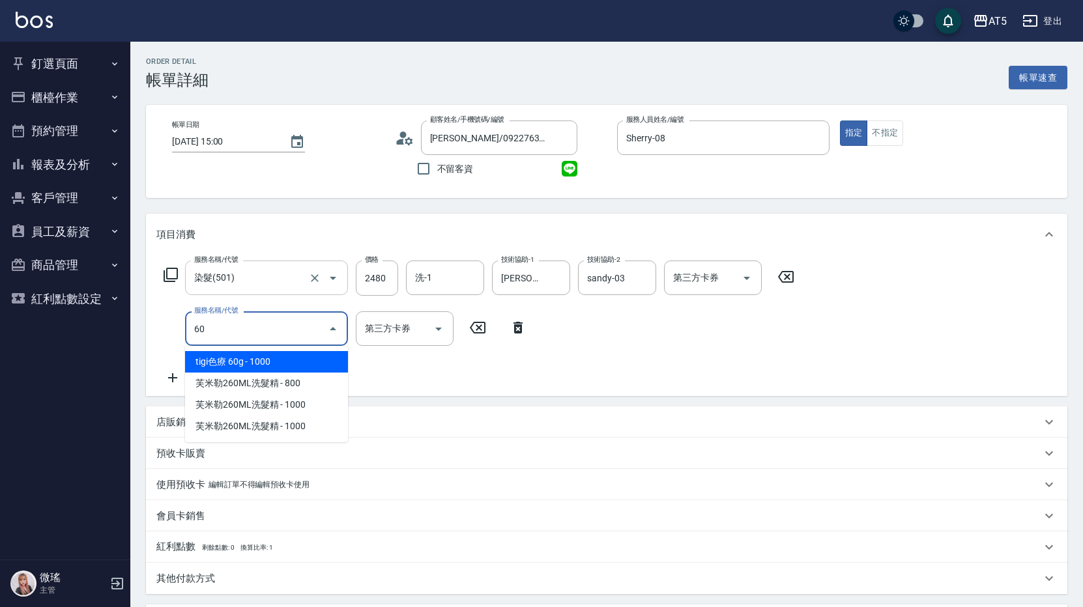
type input "601"
type input "270"
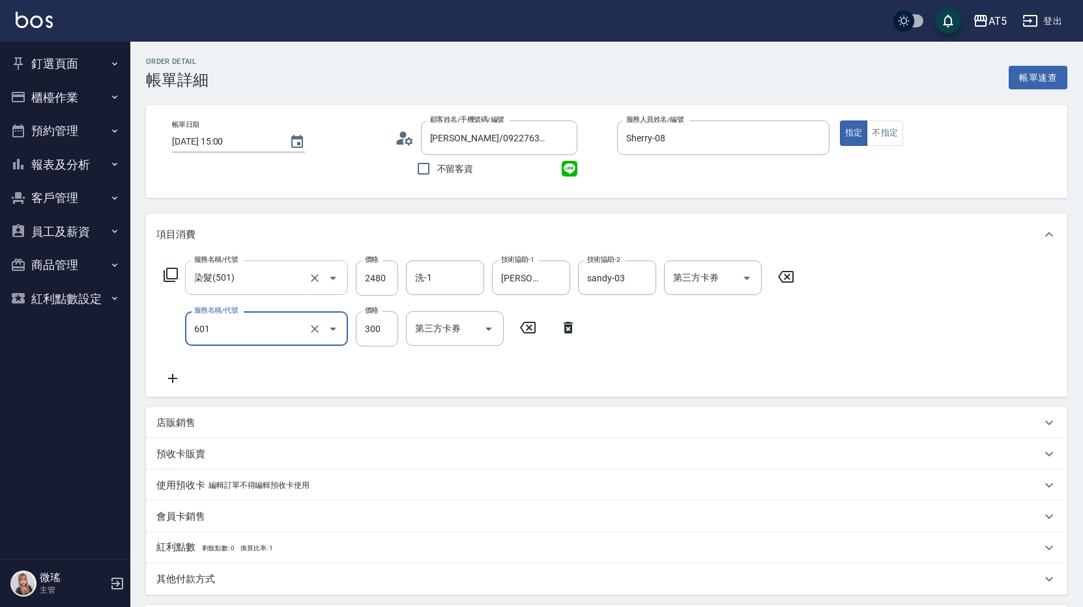
type input "自備護髮(601)"
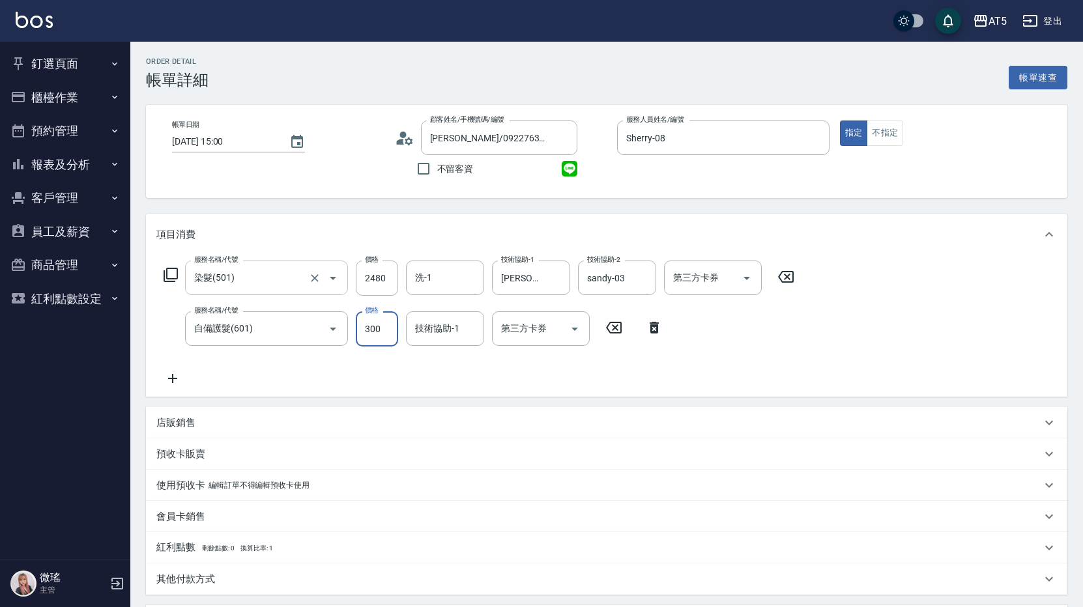
type input "240"
type input "100"
type input "340"
type input "10000"
type input "1240"
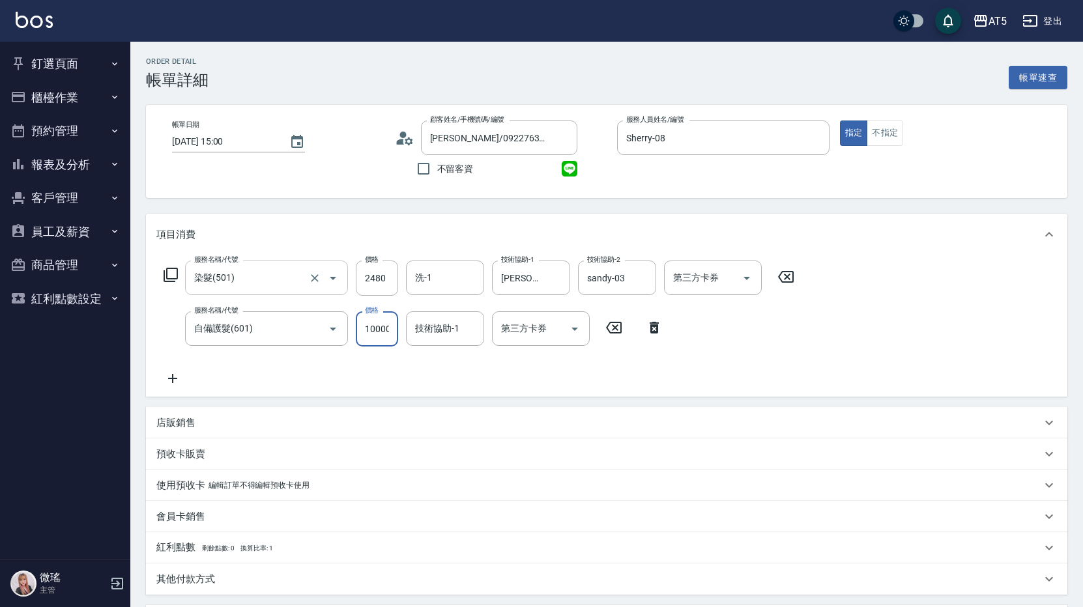
scroll to position [0, 1]
type input "1000"
type input "340"
type input "1000"
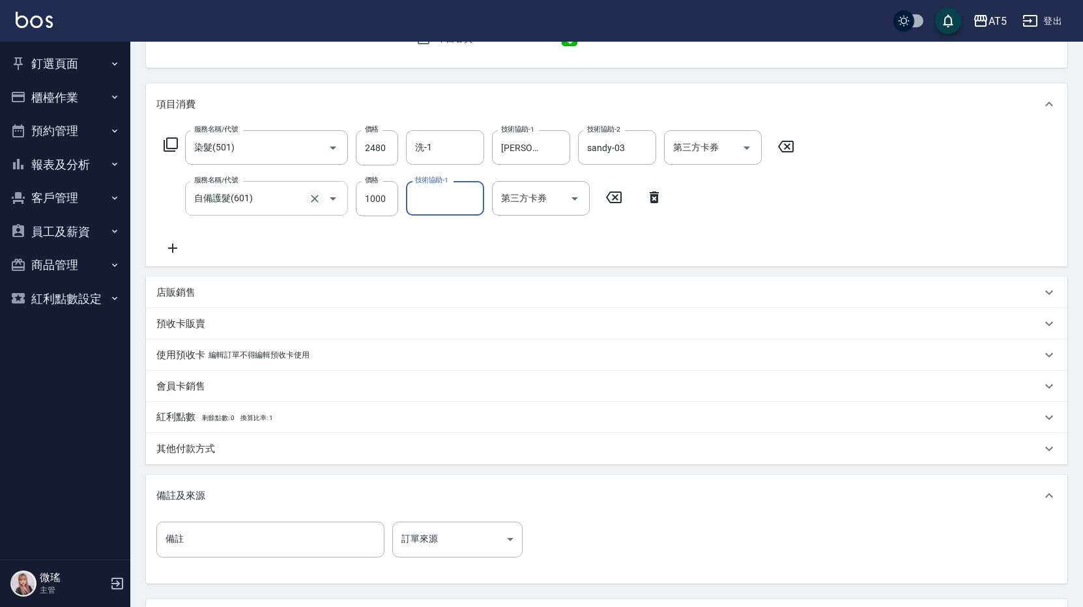
scroll to position [248, 0]
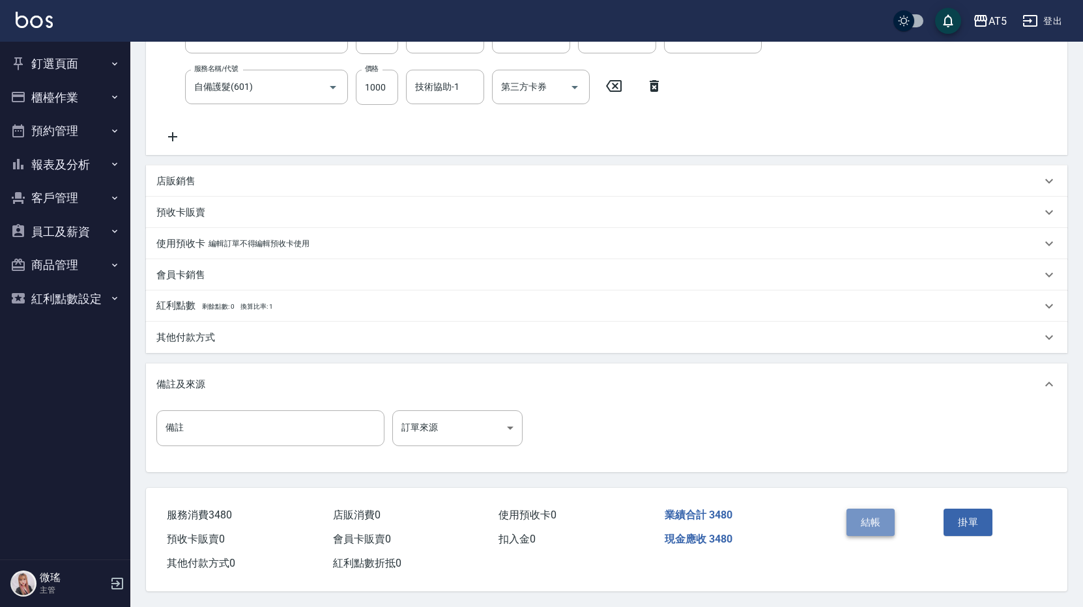
click at [887, 524] on button "結帳" at bounding box center [870, 522] width 49 height 27
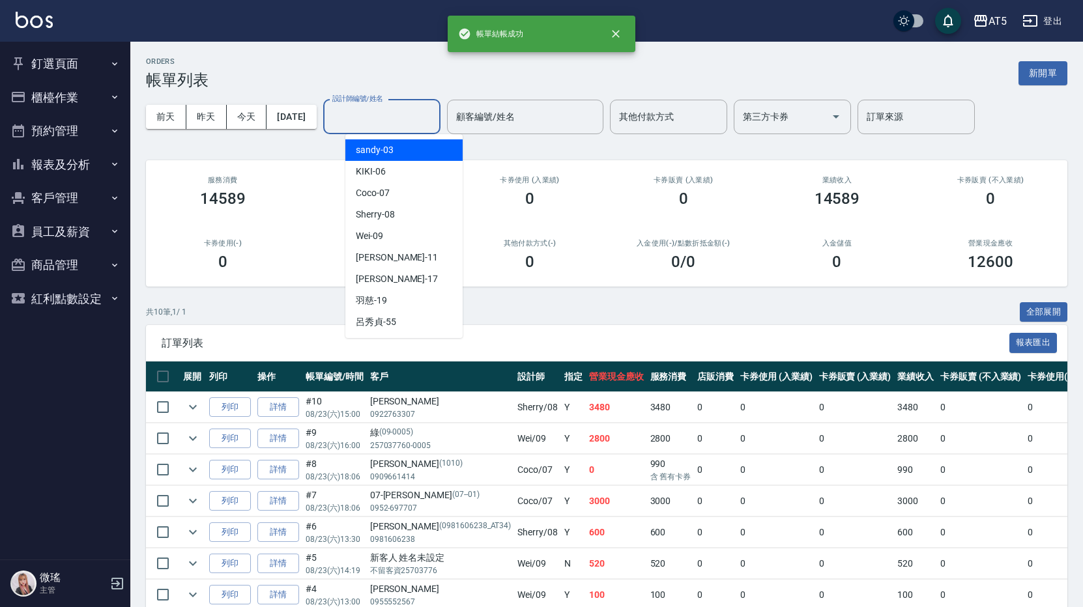
click at [401, 110] on input "設計師編號/姓名" at bounding box center [382, 117] width 106 height 23
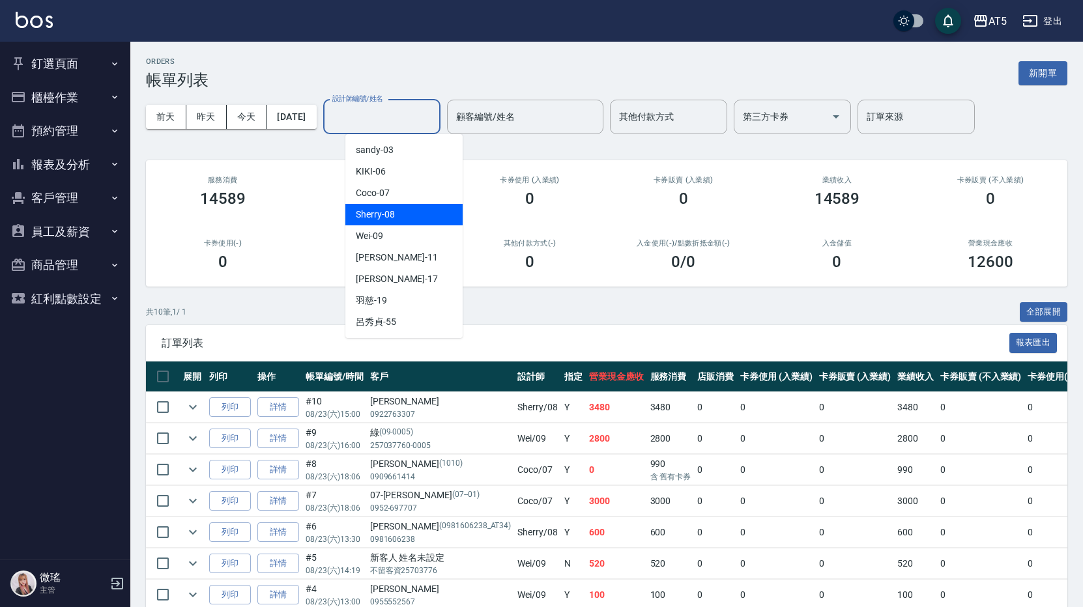
click at [426, 214] on div "Sherry -08" at bounding box center [403, 214] width 117 height 21
type input "Sherry-08"
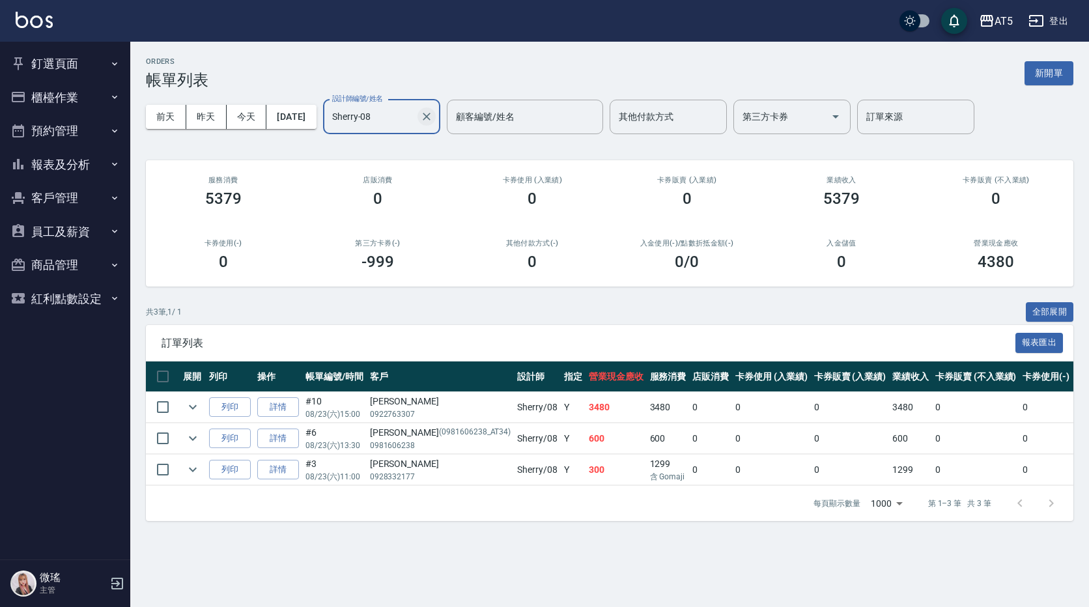
click at [433, 115] on icon "Clear" at bounding box center [426, 116] width 13 height 13
